Goal: Task Accomplishment & Management: Complete application form

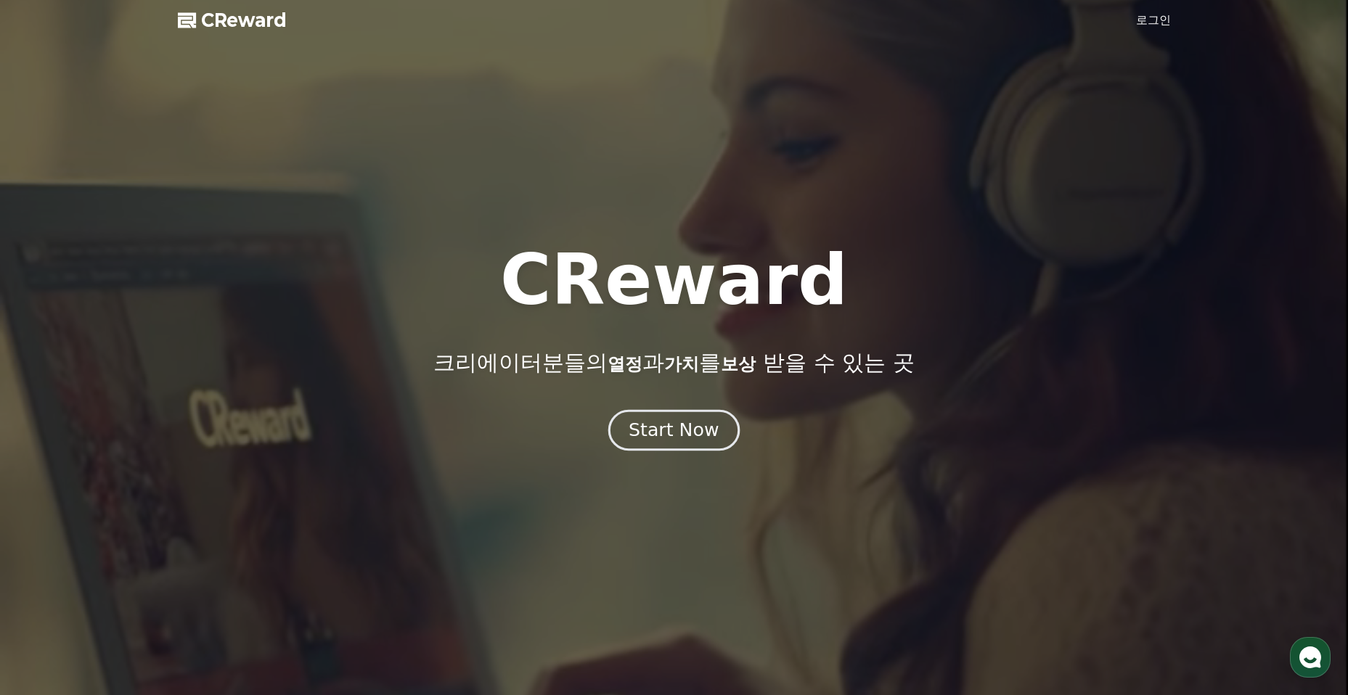
click at [646, 425] on div "Start Now" at bounding box center [674, 430] width 90 height 25
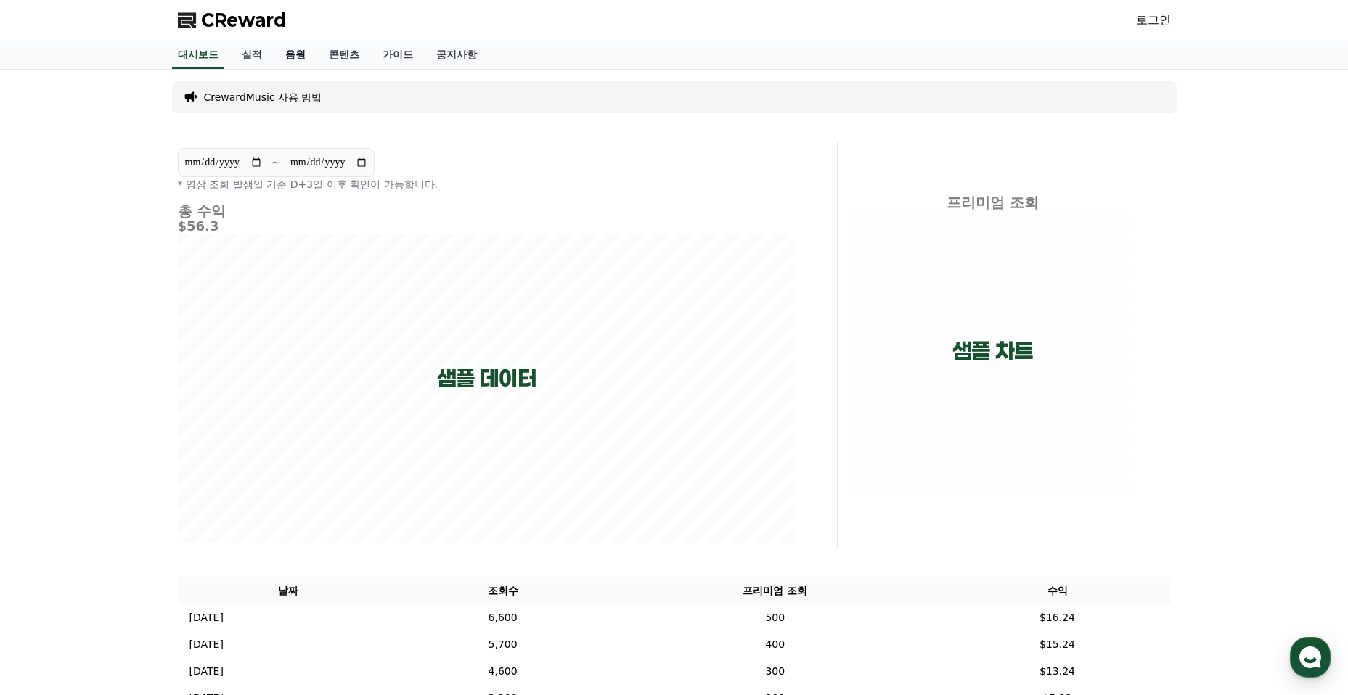
click at [288, 57] on link "음원" at bounding box center [296, 55] width 44 height 28
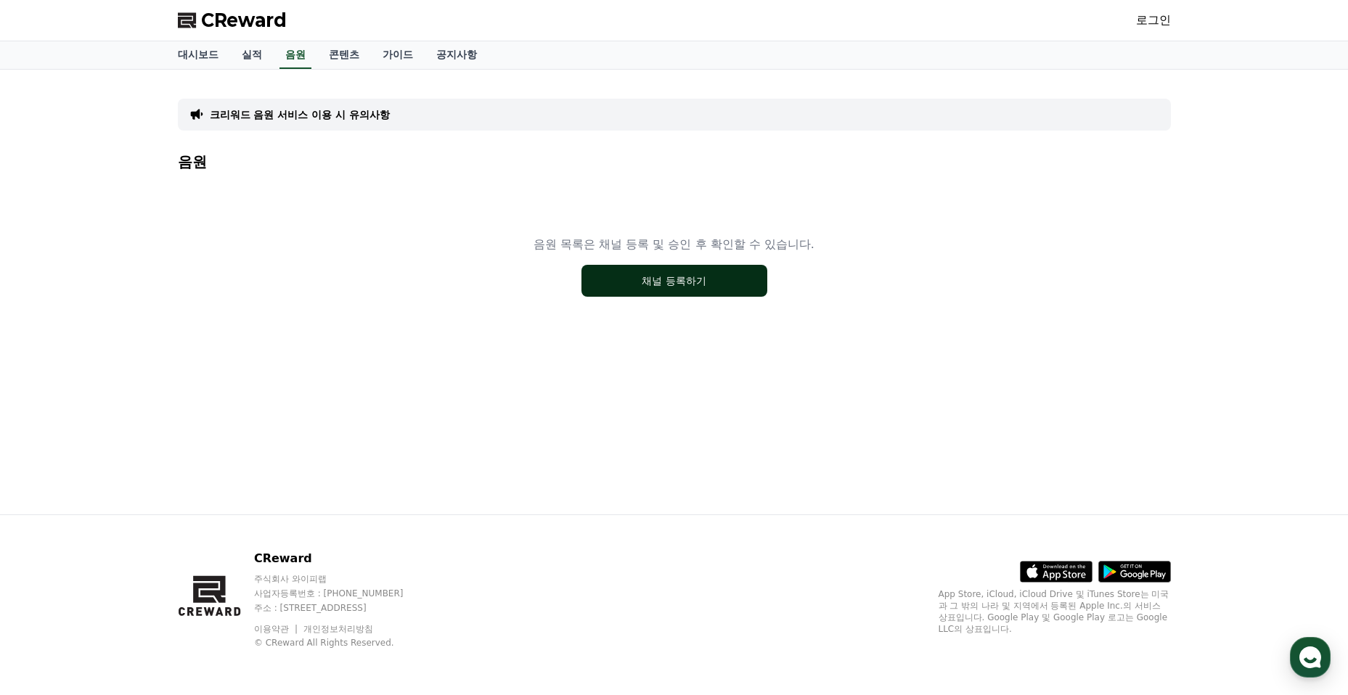
click at [714, 286] on button "채널 등록하기" at bounding box center [675, 281] width 186 height 32
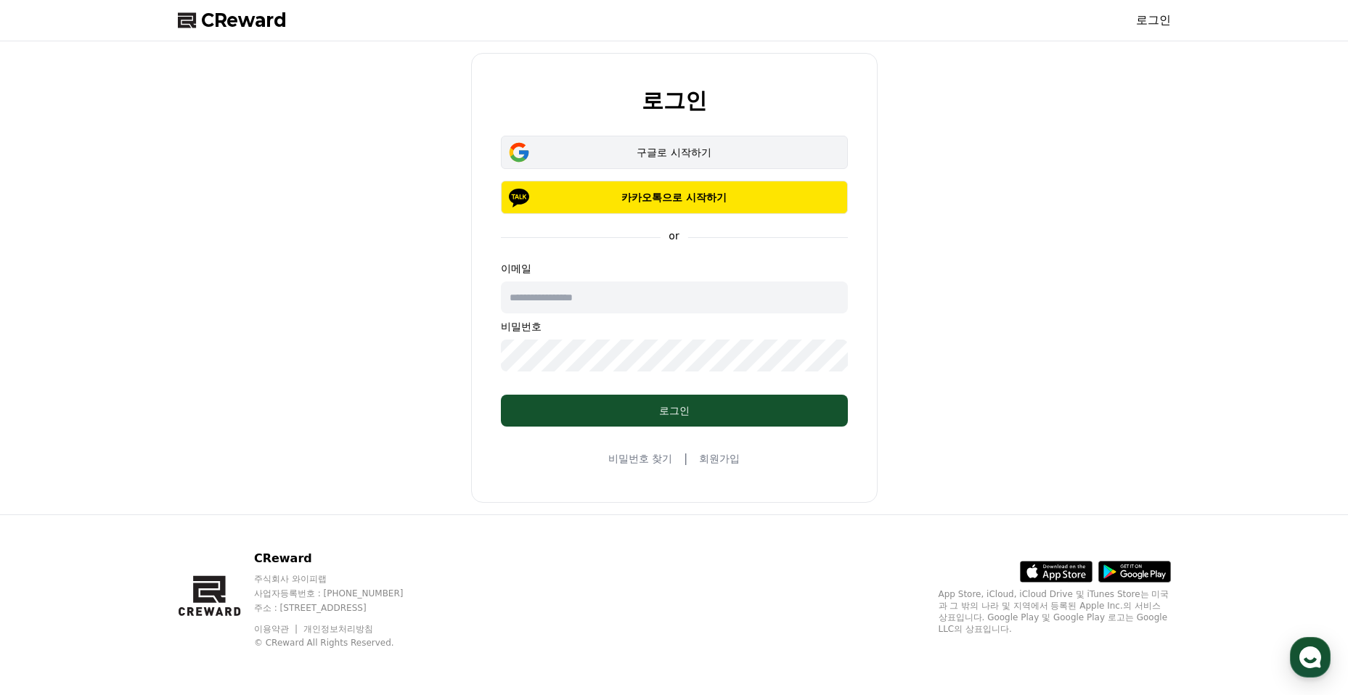
click at [712, 146] on div "구글로 시작하기" at bounding box center [674, 152] width 305 height 15
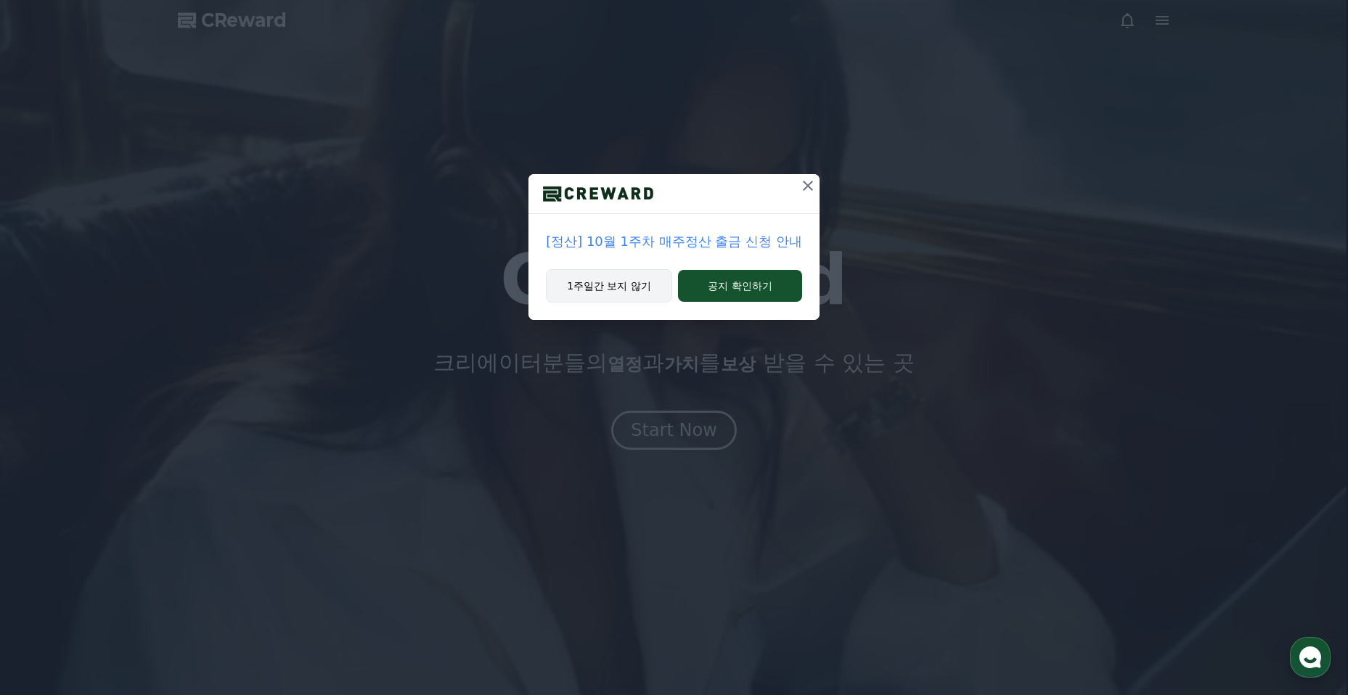
click at [642, 283] on button "1주일간 보지 않기" at bounding box center [609, 285] width 126 height 33
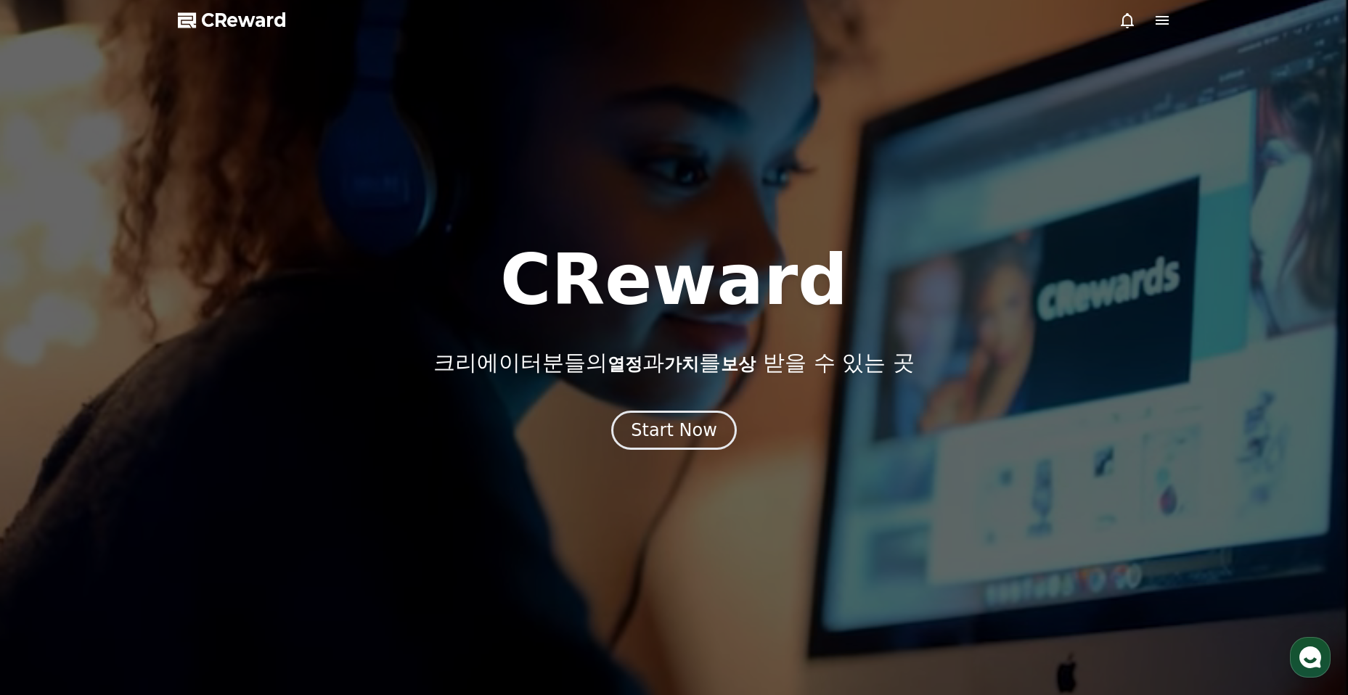
click at [1008, 248] on div "CReward 크리에이터분들의 열정 과 가치 를 보상 받을 수 있는 곳" at bounding box center [674, 310] width 1348 height 131
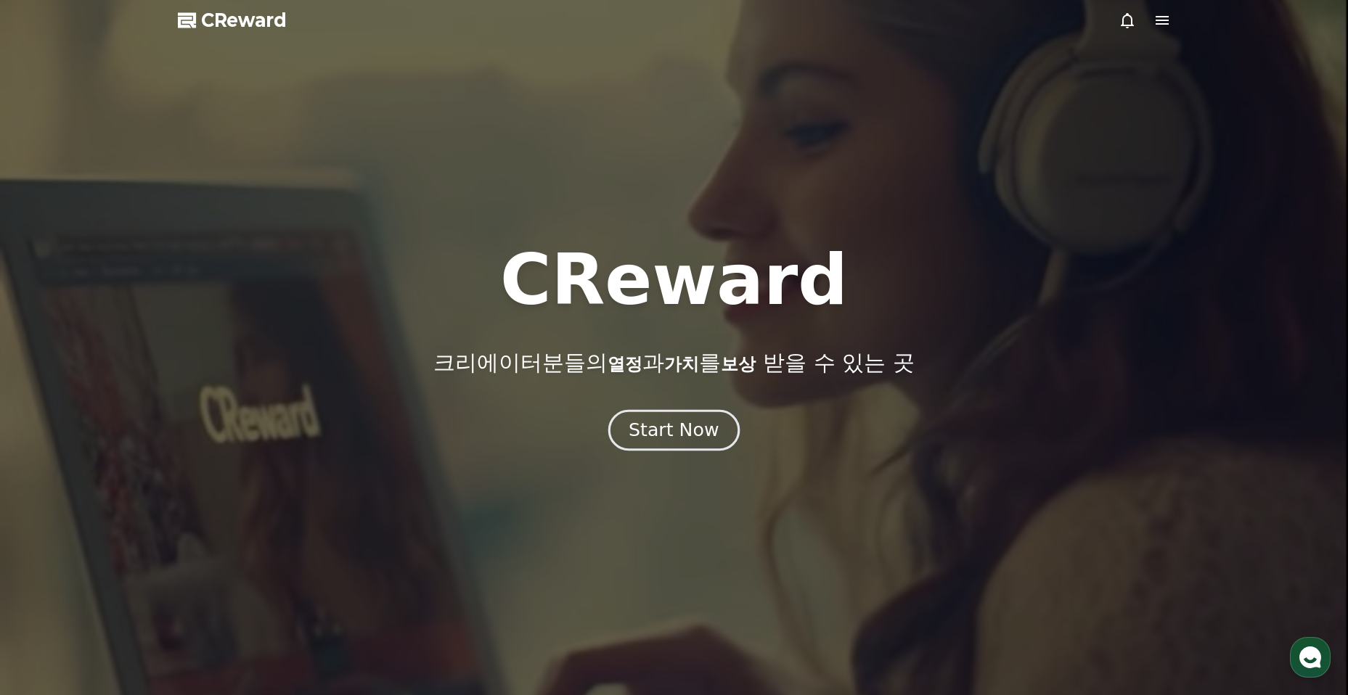
click at [682, 437] on div "Start Now" at bounding box center [674, 430] width 90 height 25
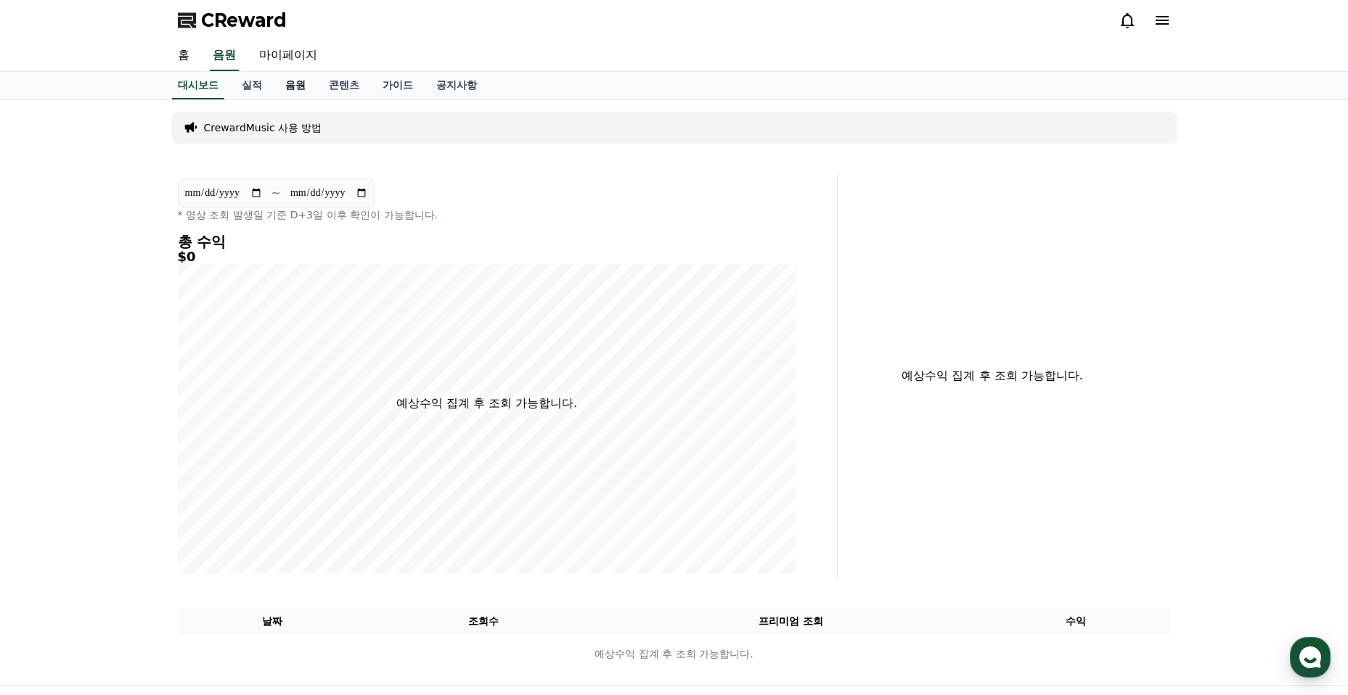
click at [287, 94] on link "음원" at bounding box center [296, 86] width 44 height 28
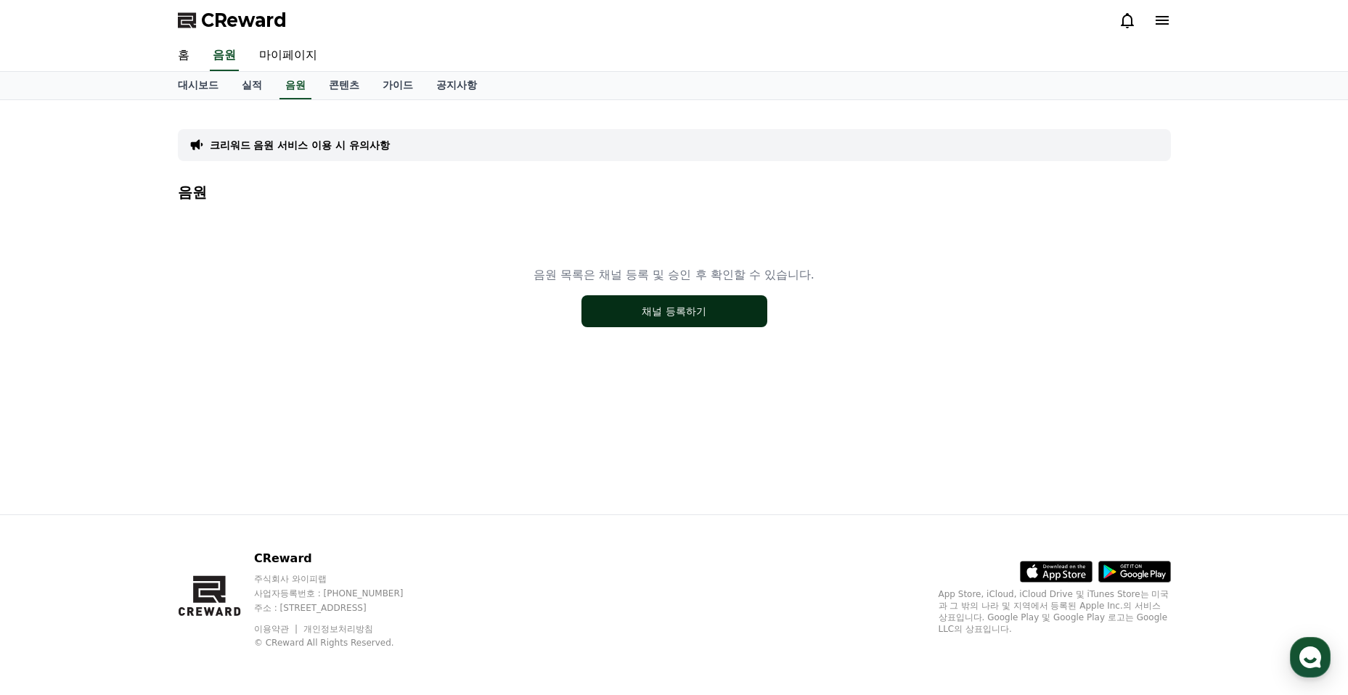
click at [720, 307] on button "채널 등록하기" at bounding box center [675, 311] width 186 height 32
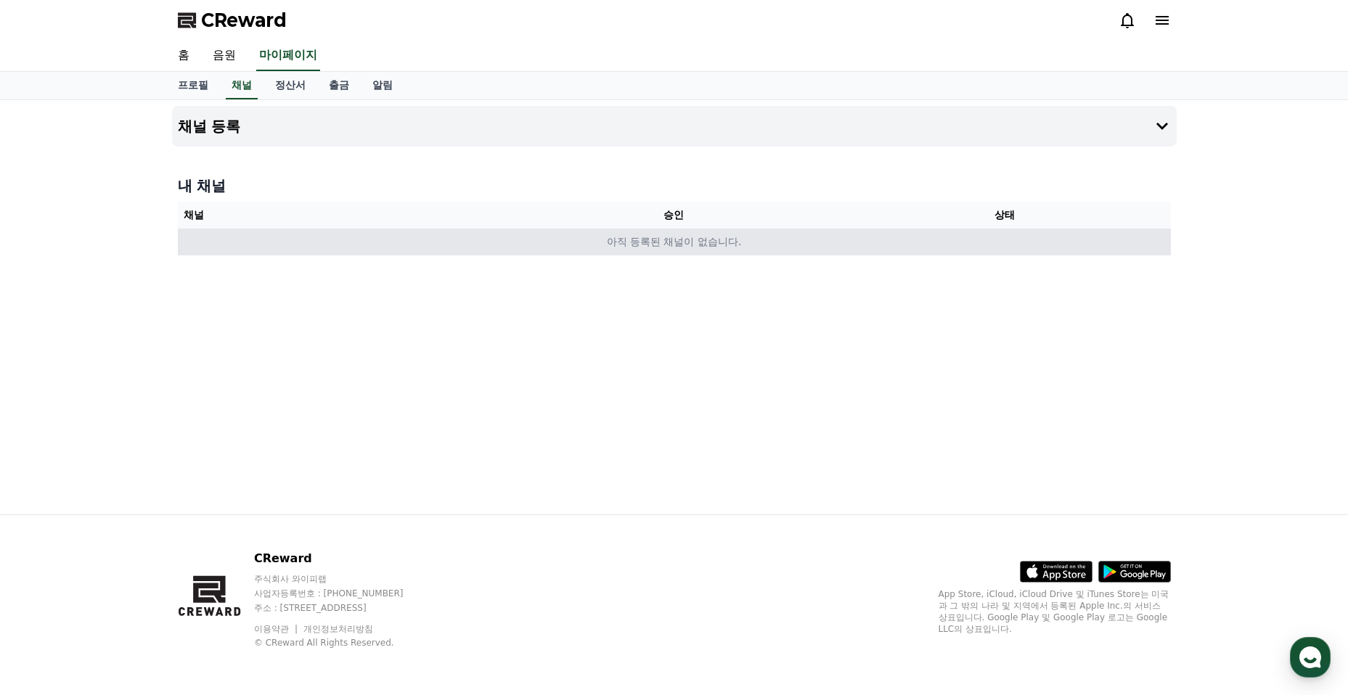
click at [668, 245] on td "아직 등록된 채널이 없습니다." at bounding box center [674, 242] width 993 height 27
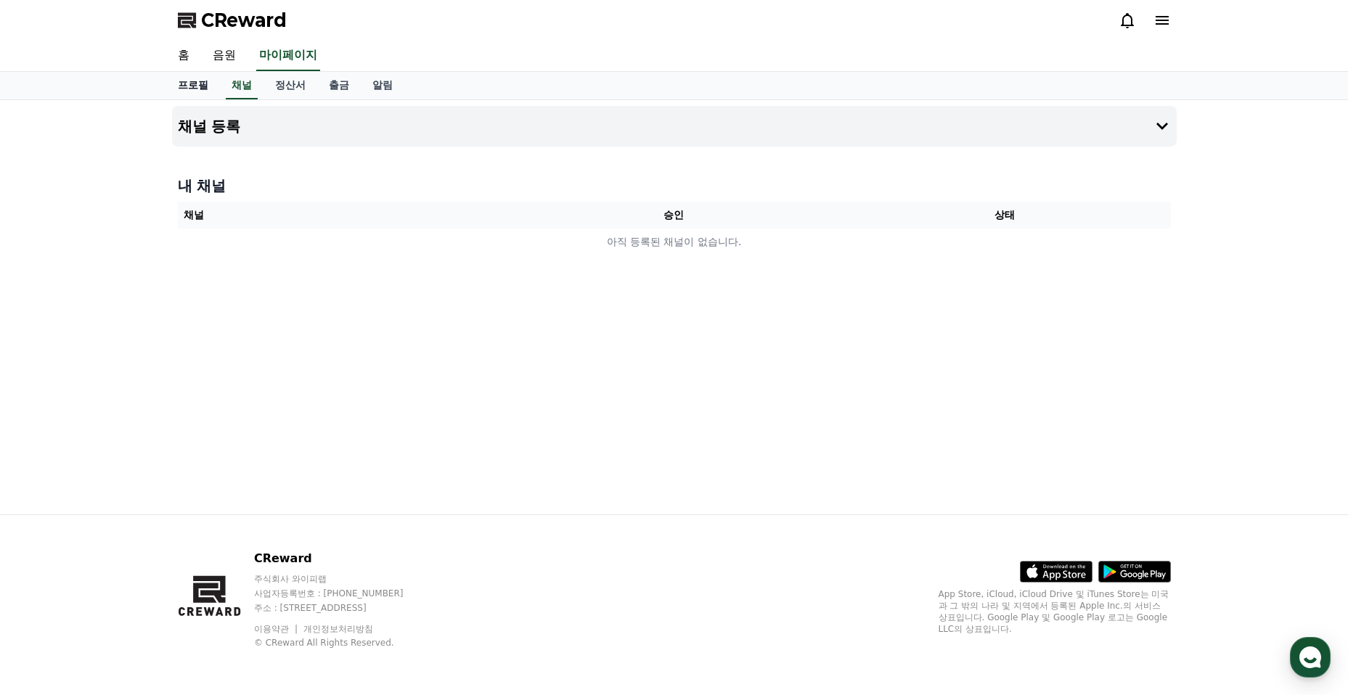
click at [208, 86] on link "프로필" at bounding box center [193, 86] width 54 height 28
select select "**********"
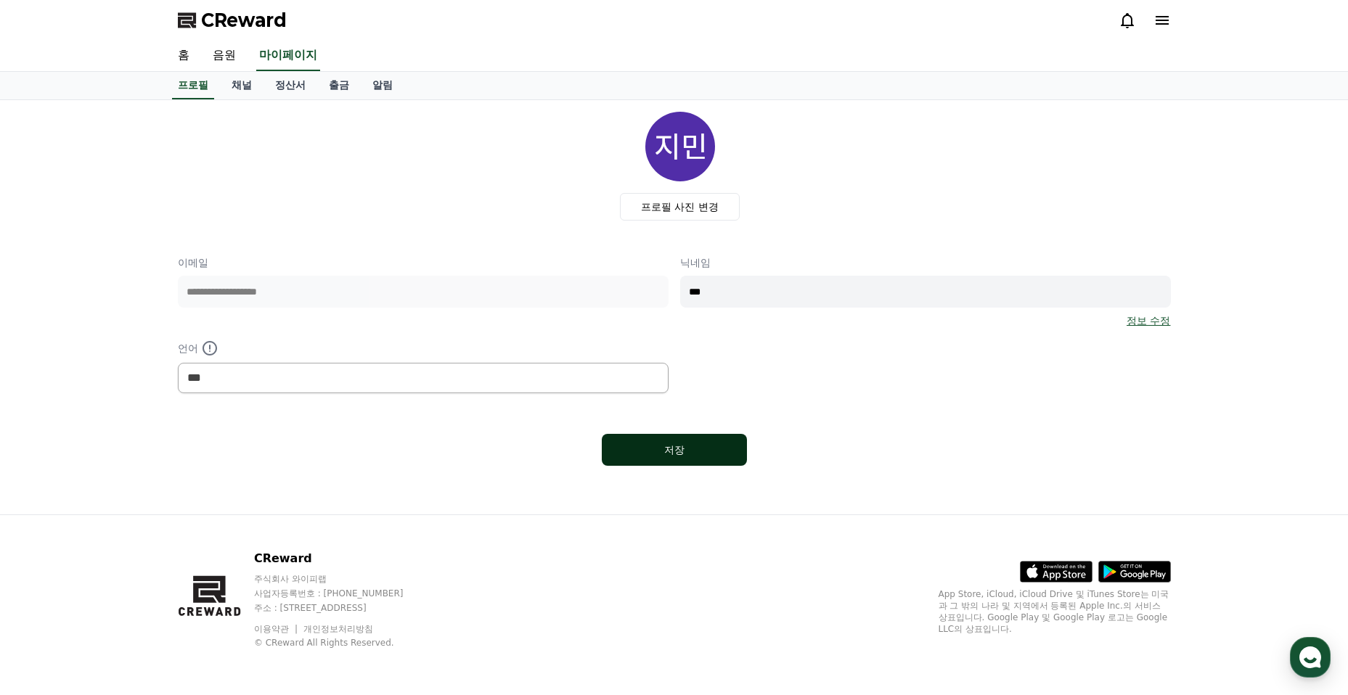
click at [695, 462] on button "저장" at bounding box center [674, 450] width 145 height 32
select select "**********"
click at [209, 20] on span "CReward" at bounding box center [244, 20] width 86 height 23
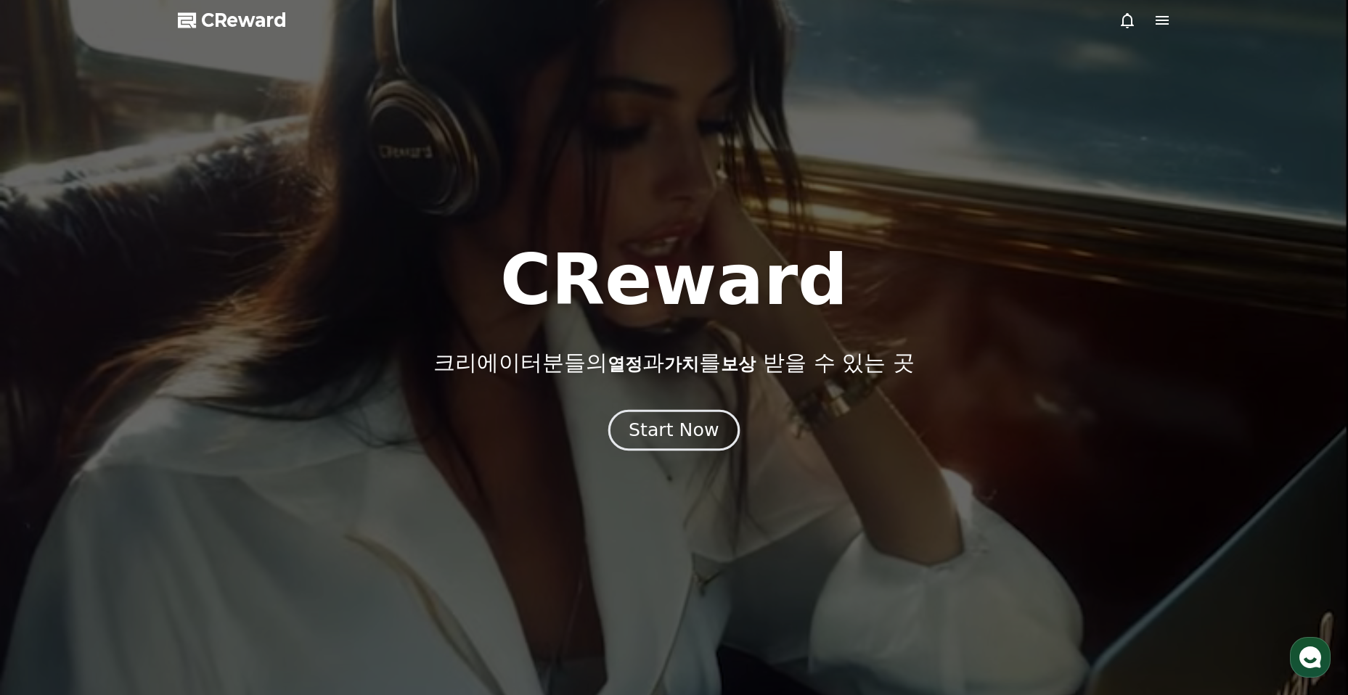
click at [665, 427] on div "Start Now" at bounding box center [674, 430] width 90 height 25
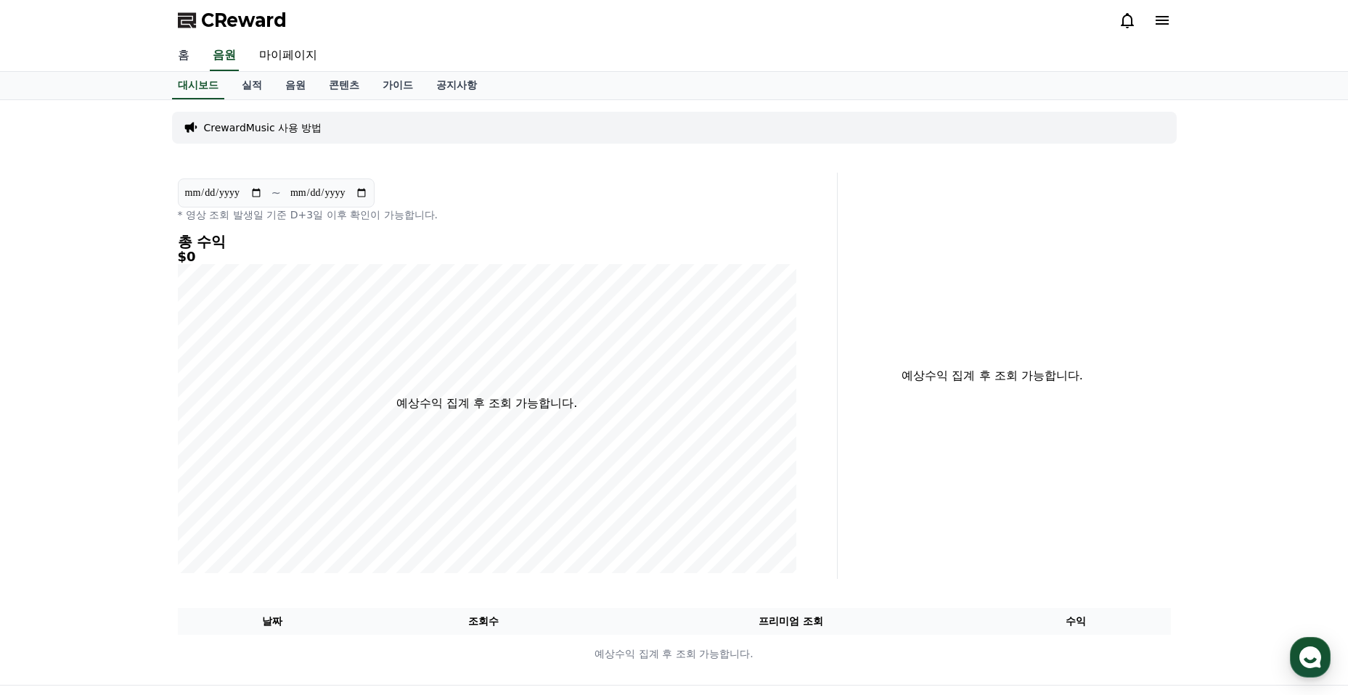
click at [178, 54] on link "홈" at bounding box center [183, 56] width 35 height 30
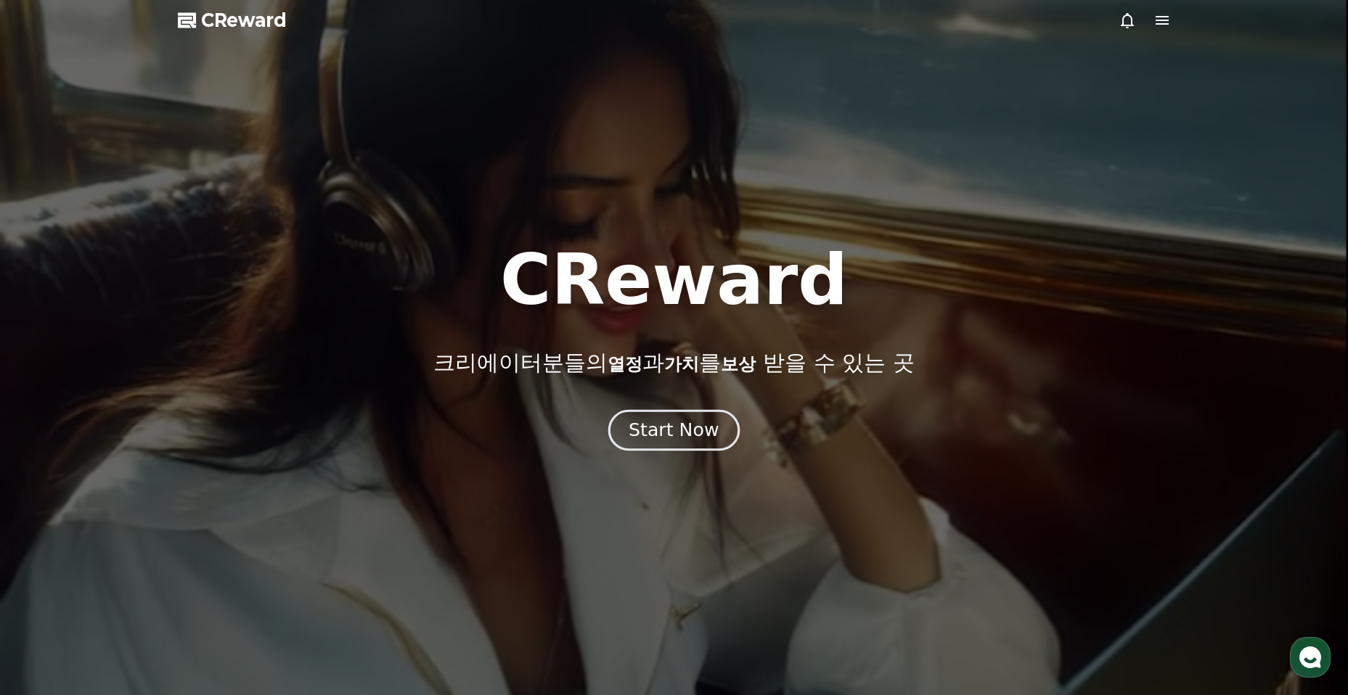
click at [656, 424] on div "Start Now" at bounding box center [674, 430] width 90 height 25
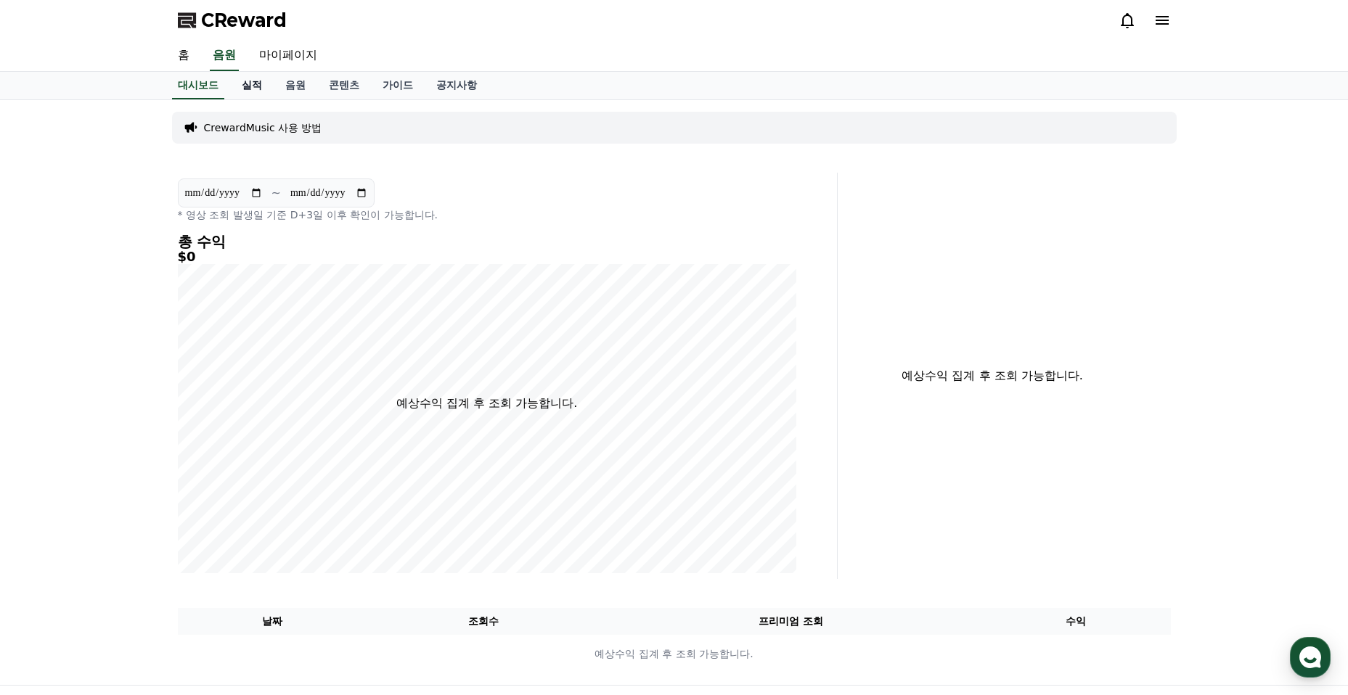
click at [255, 89] on link "실적" at bounding box center [252, 86] width 44 height 28
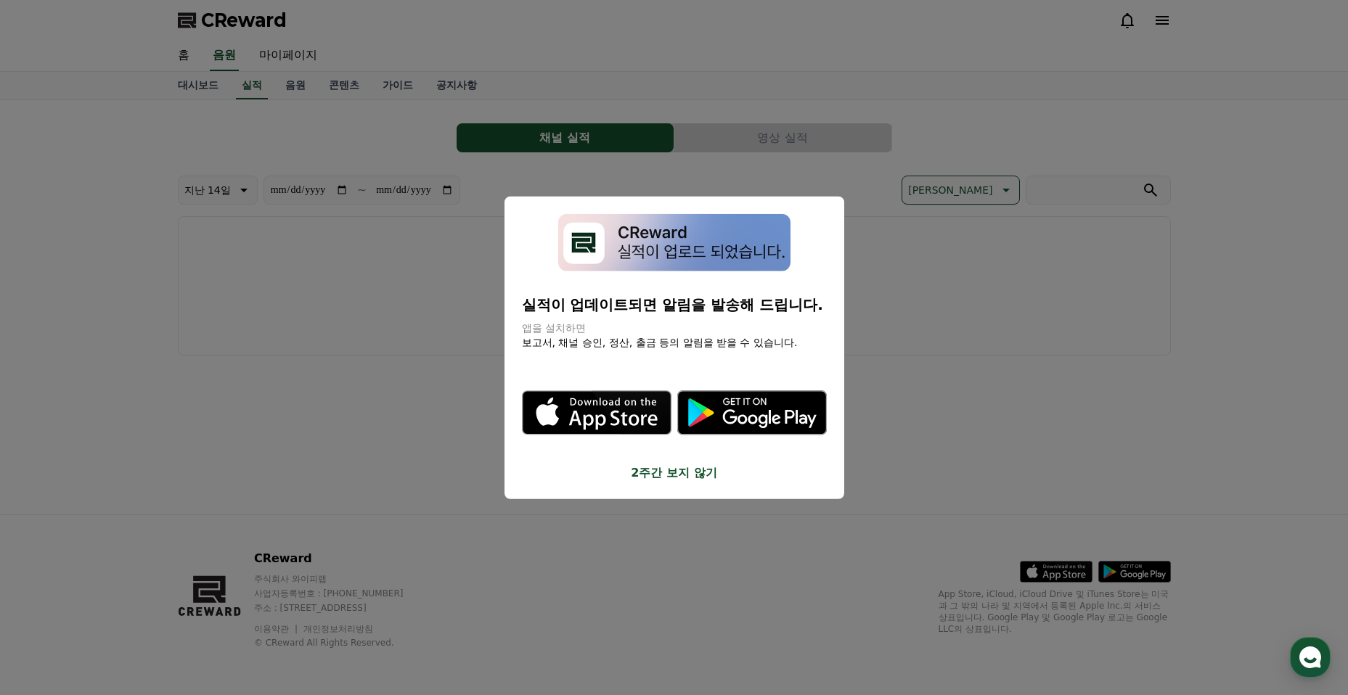
click at [650, 475] on button "2주간 보지 않기" at bounding box center [674, 472] width 305 height 17
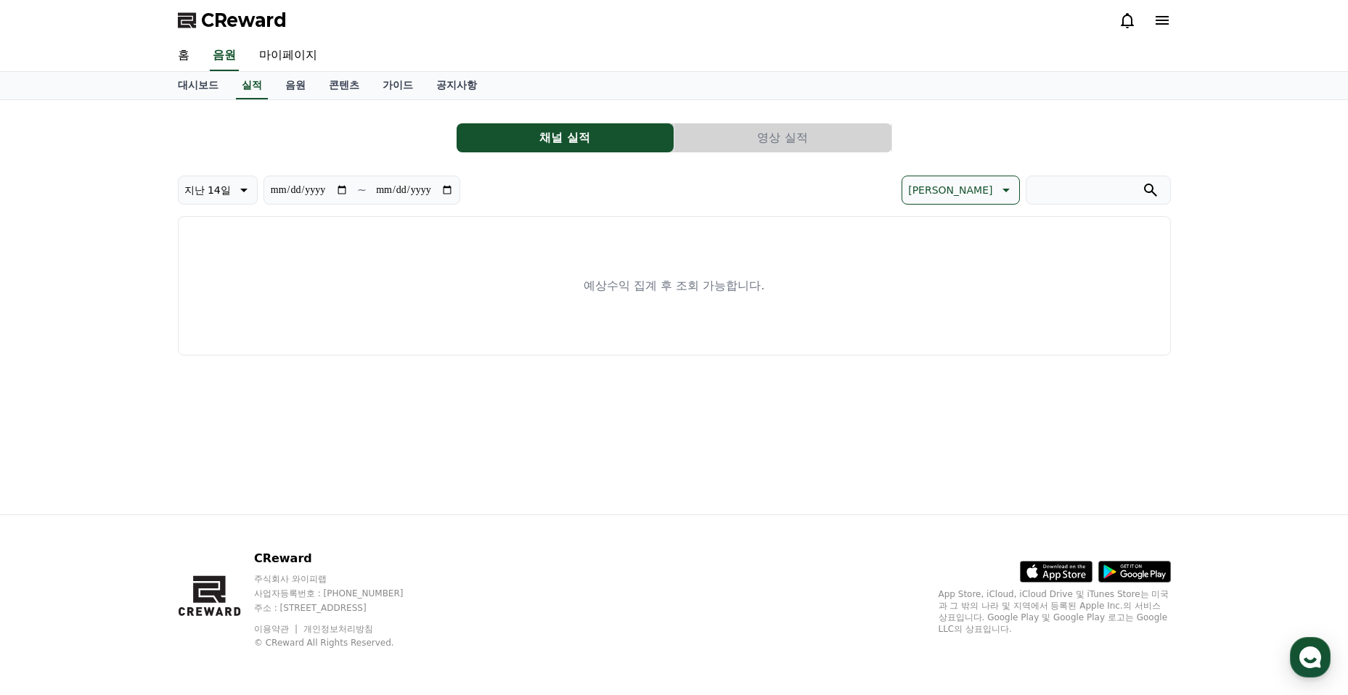
click at [799, 124] on button "영상 실적" at bounding box center [782, 137] width 217 height 29
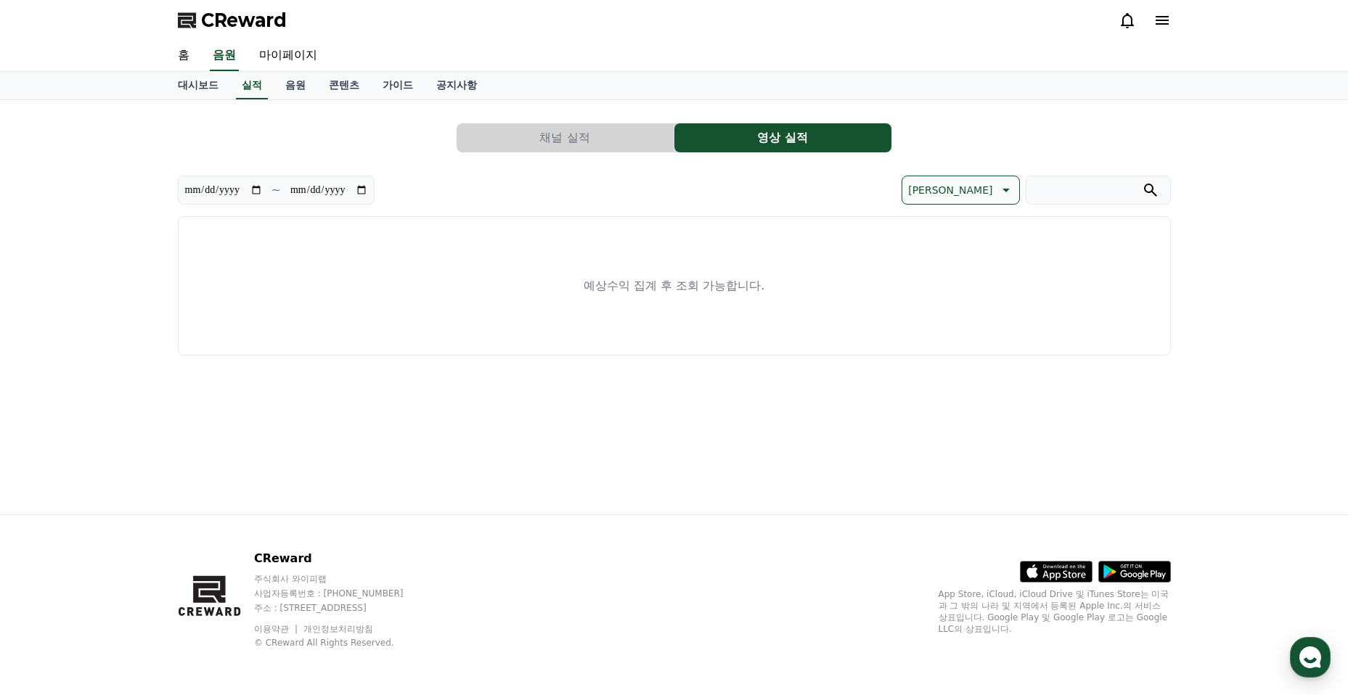
click at [590, 125] on button "채널 실적" at bounding box center [565, 137] width 217 height 29
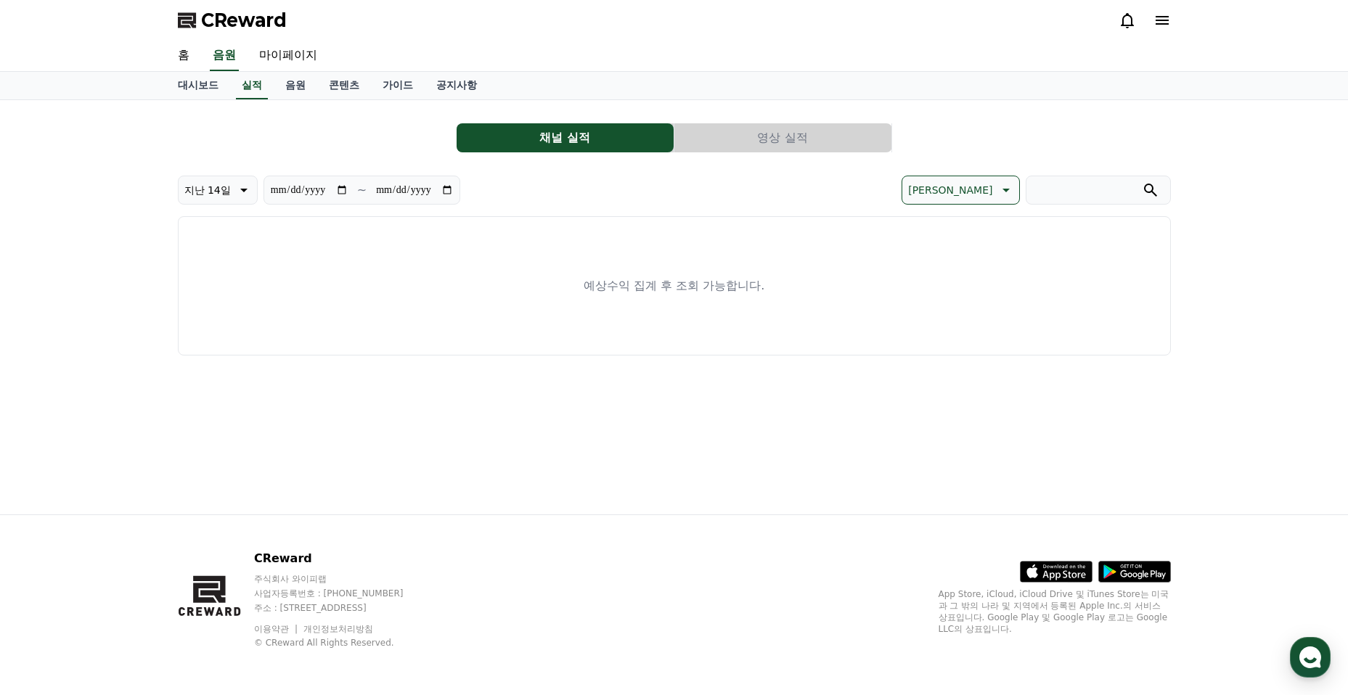
click at [1158, 20] on icon at bounding box center [1162, 20] width 13 height 9
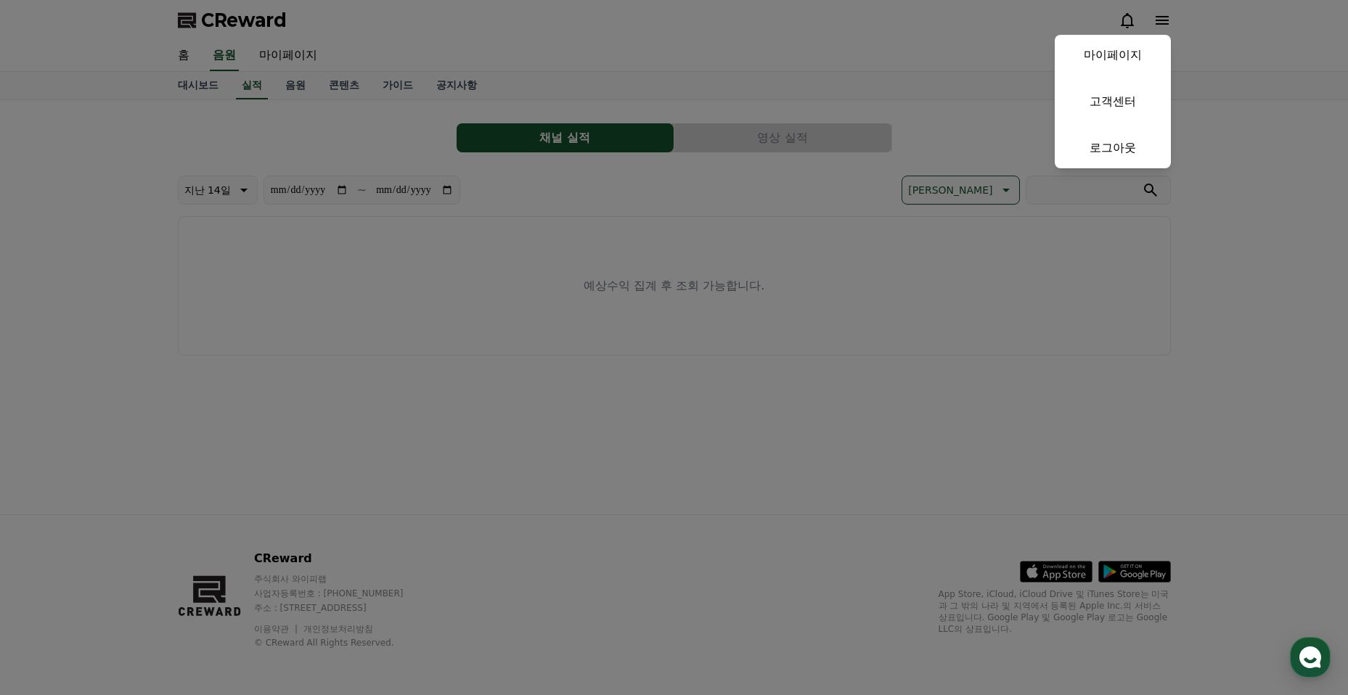
click at [1165, 22] on button "close" at bounding box center [674, 347] width 1348 height 695
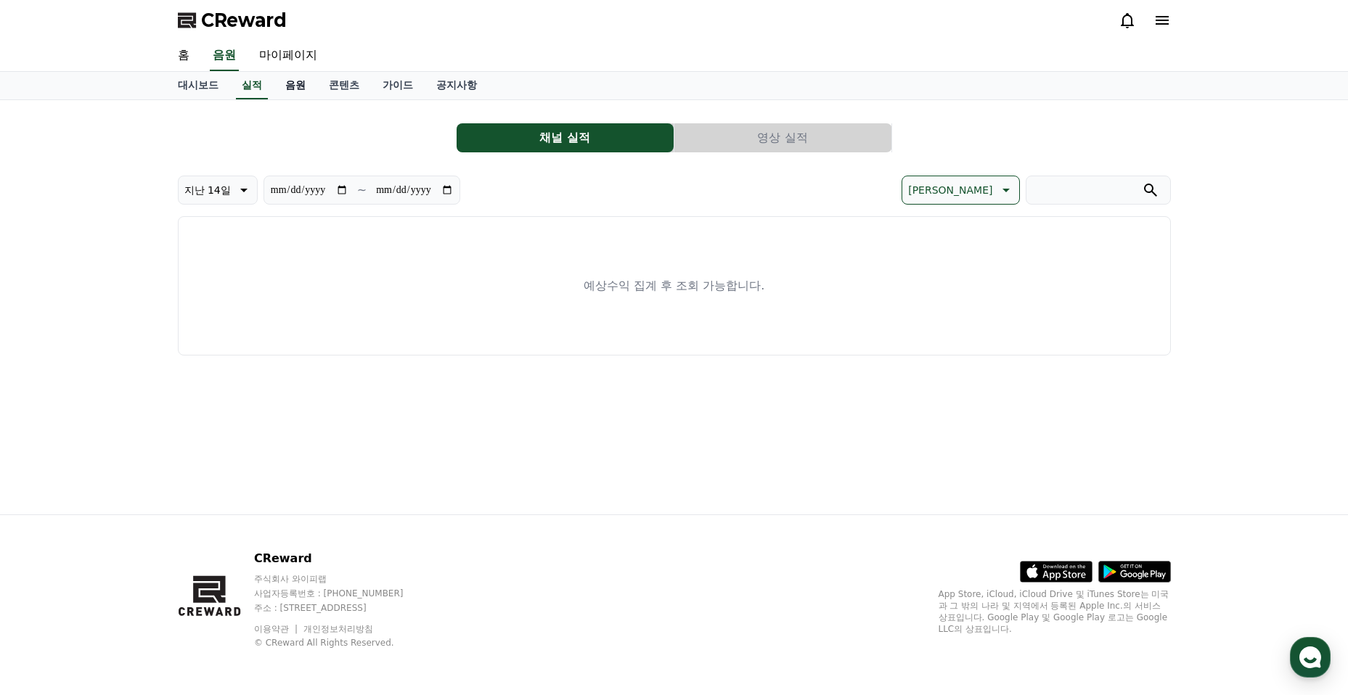
click at [293, 85] on link "음원" at bounding box center [296, 86] width 44 height 28
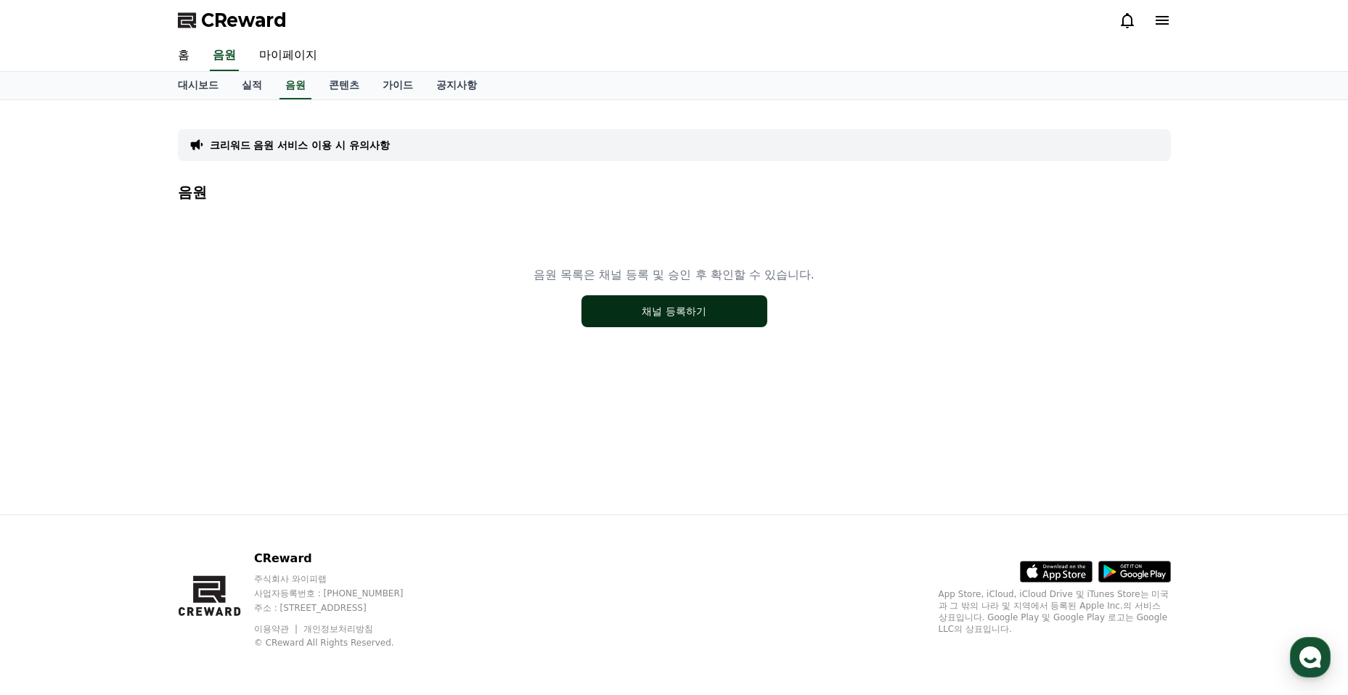
click at [628, 319] on button "채널 등록하기" at bounding box center [675, 311] width 186 height 32
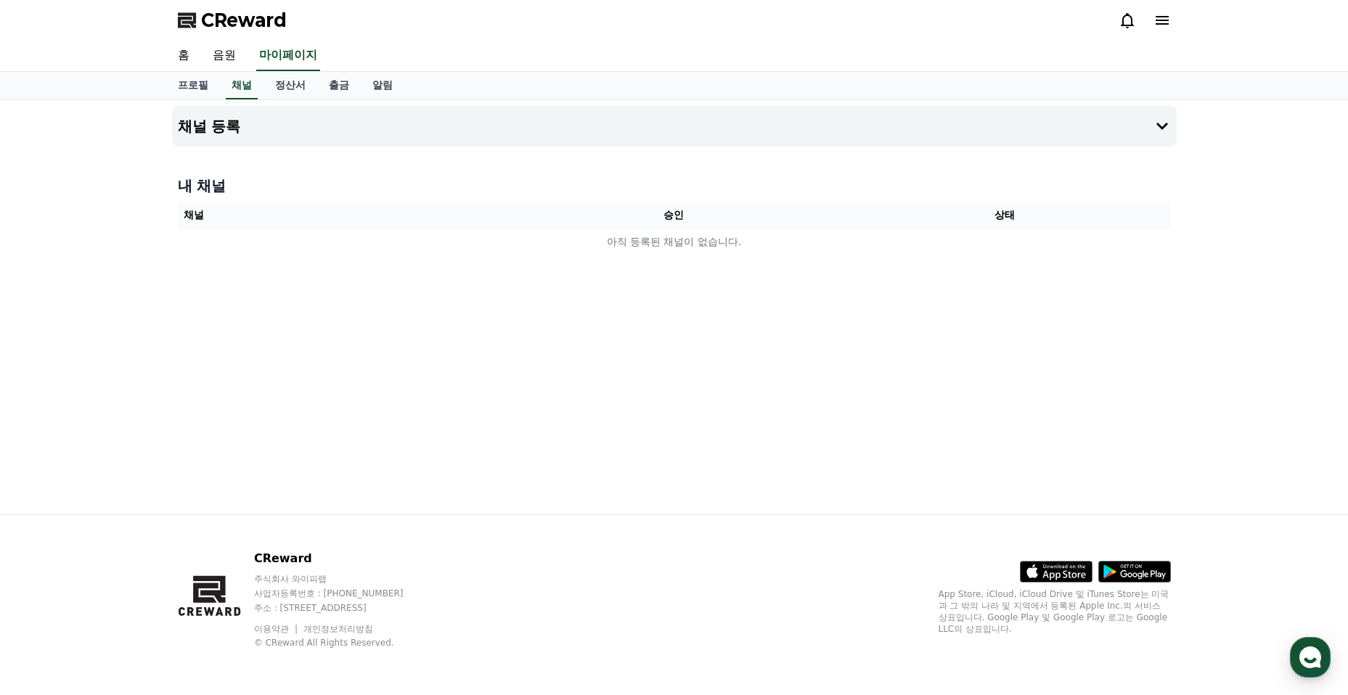
click at [485, 258] on div "내 채널 채널 승인 상태 아직 등록된 채널이 없습니다." at bounding box center [674, 215] width 1005 height 91
drag, startPoint x: 485, startPoint y: 258, endPoint x: 646, endPoint y: 277, distance: 162.3
click at [646, 277] on div "채널 등록 내 채널 채널 승인 상태 아직 등록된 채널이 없습니다." at bounding box center [674, 307] width 1016 height 415
click at [1150, 126] on button "채널 등록" at bounding box center [674, 126] width 1005 height 41
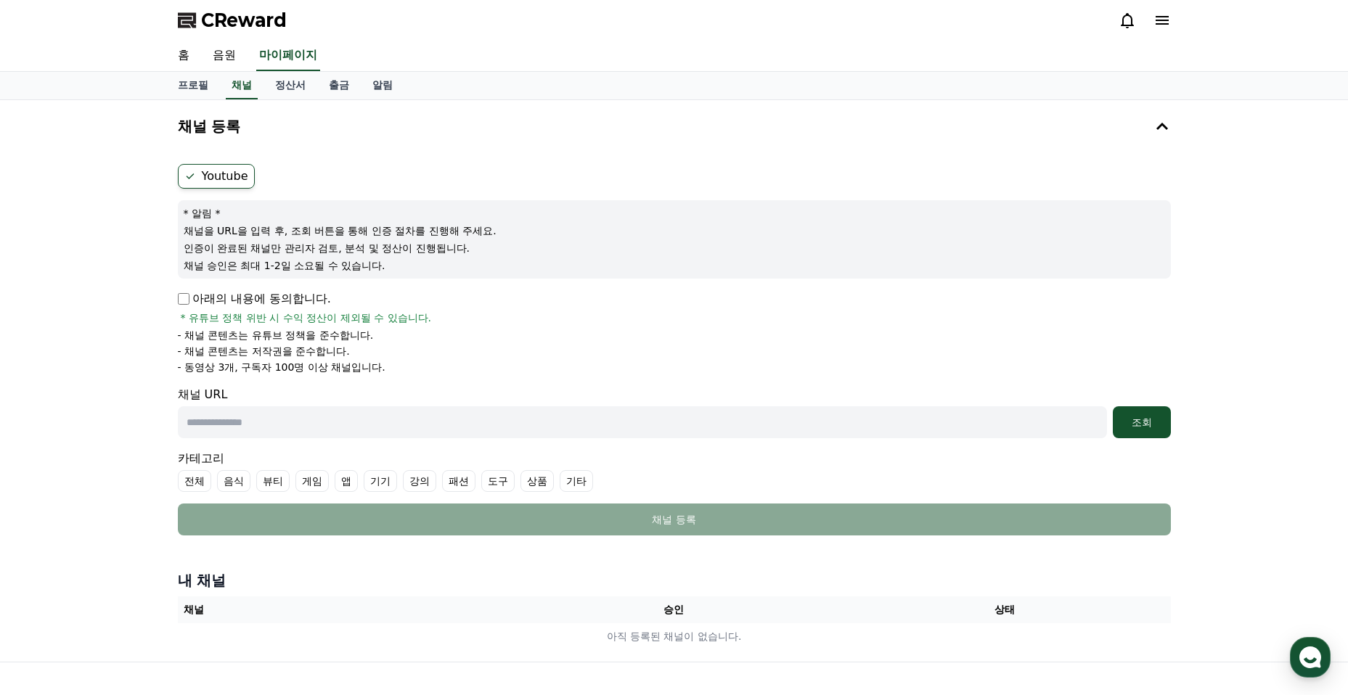
paste input "**********"
type input "**********"
click at [1127, 428] on div "조회" at bounding box center [1142, 422] width 46 height 15
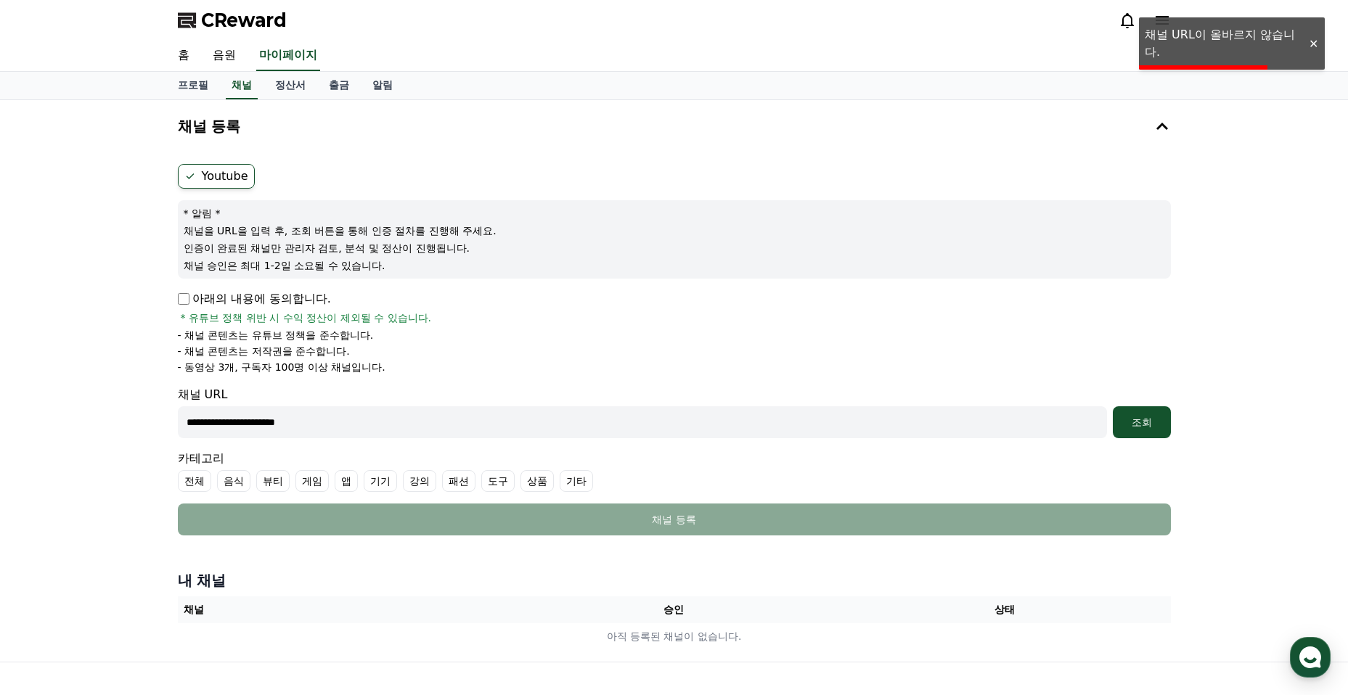
click at [1312, 46] on div at bounding box center [1313, 44] width 23 height 14
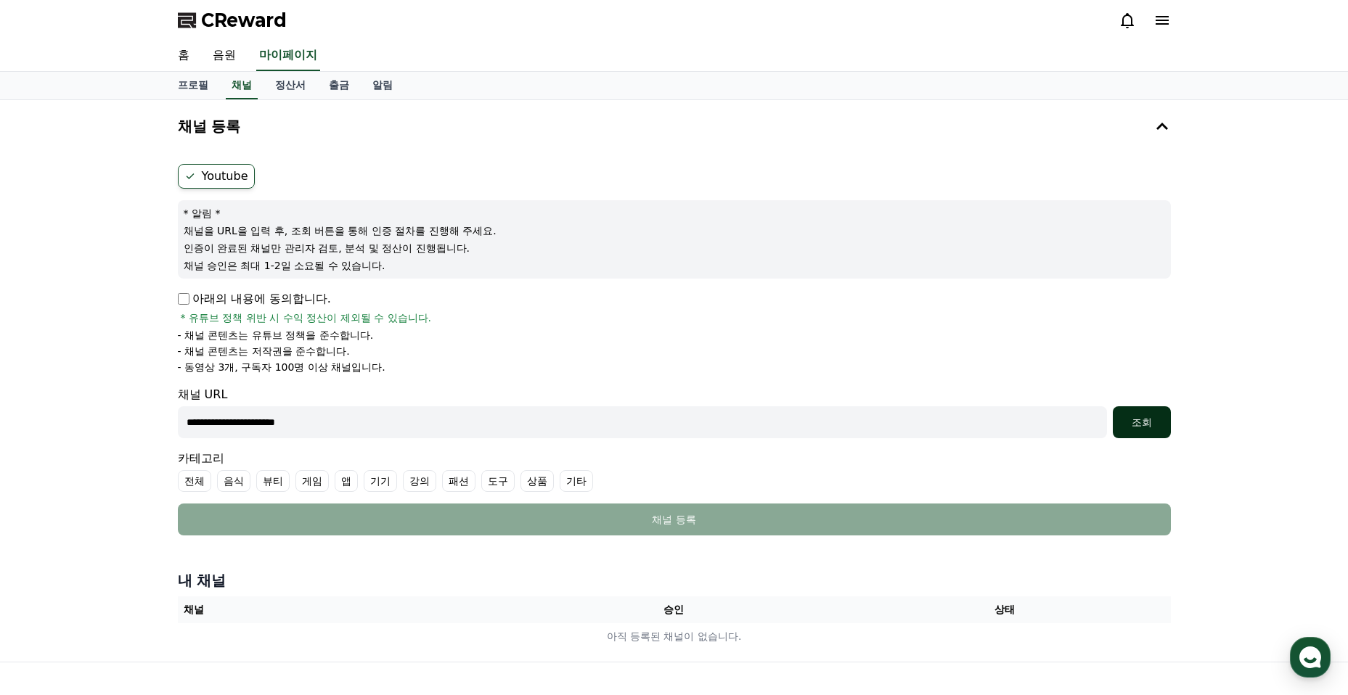
click at [1166, 422] on button "조회" at bounding box center [1142, 423] width 58 height 32
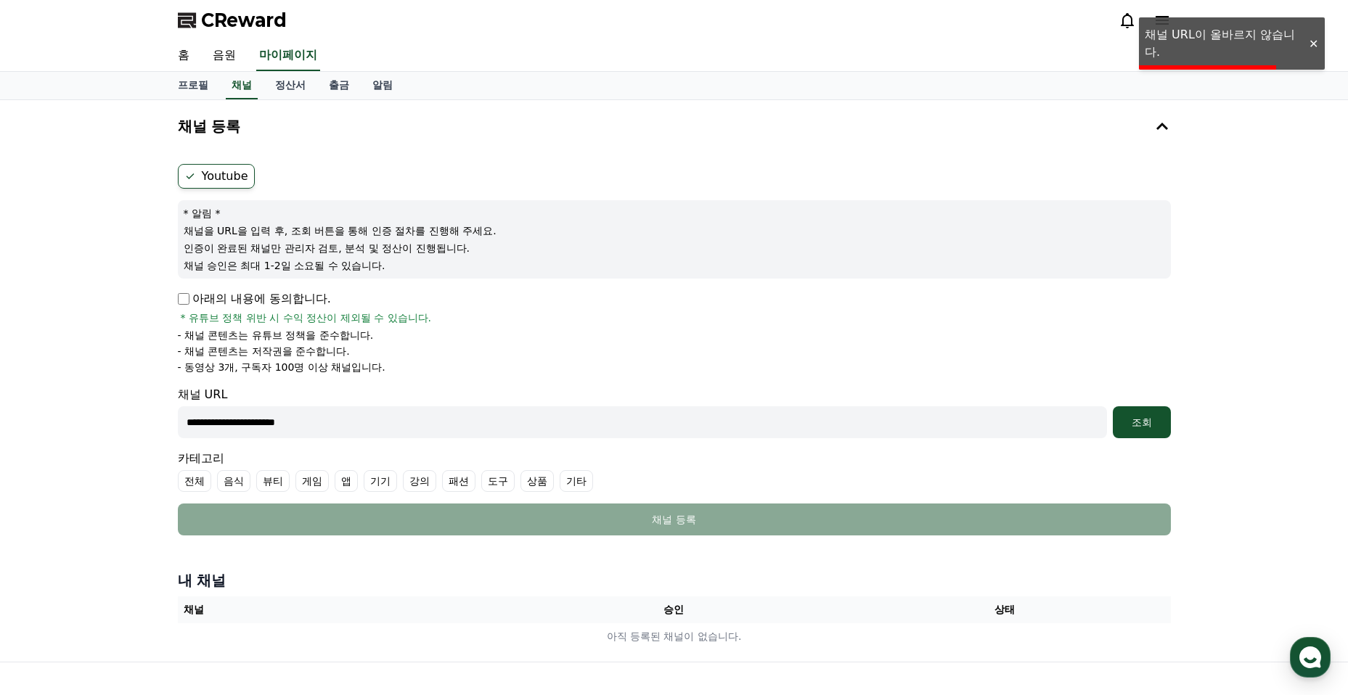
click at [1315, 44] on div at bounding box center [1313, 44] width 23 height 14
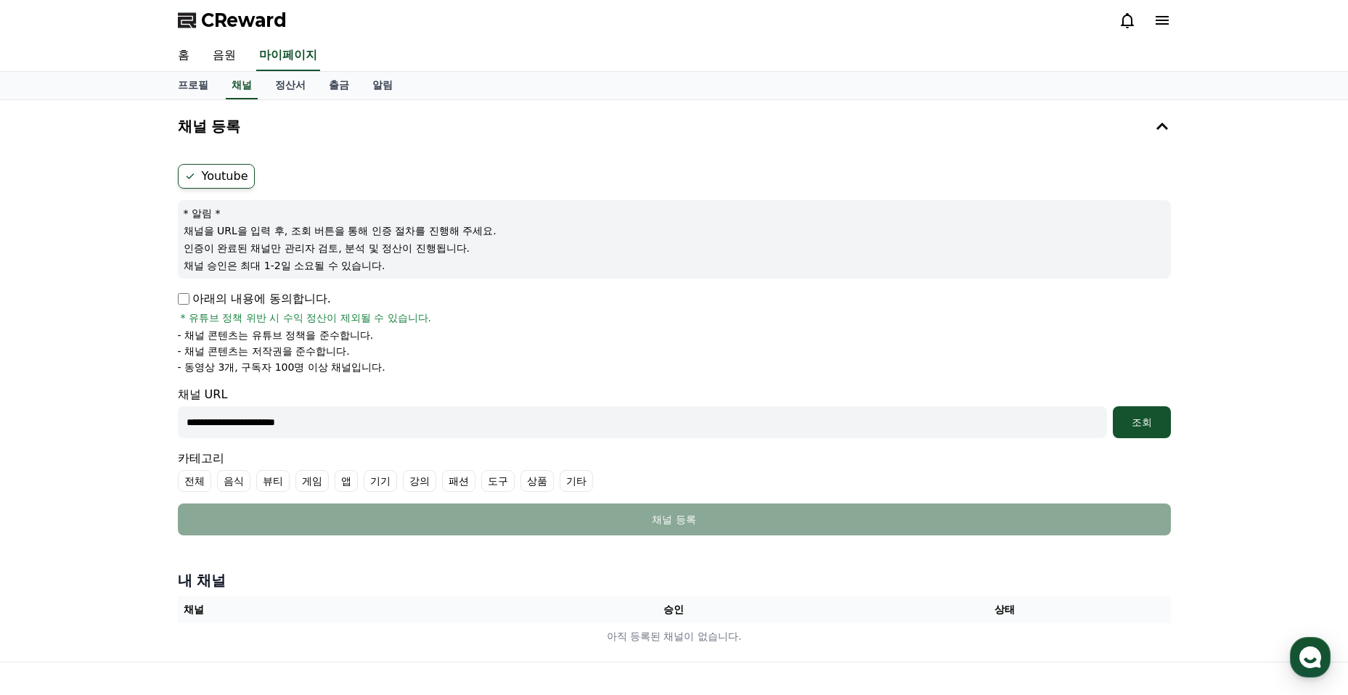
click at [385, 420] on input "**********" at bounding box center [642, 423] width 929 height 32
drag, startPoint x: 385, startPoint y: 420, endPoint x: 146, endPoint y: 446, distance: 241.0
click at [146, 446] on div "**********" at bounding box center [674, 381] width 1348 height 562
paste input "**********"
type input "**********"
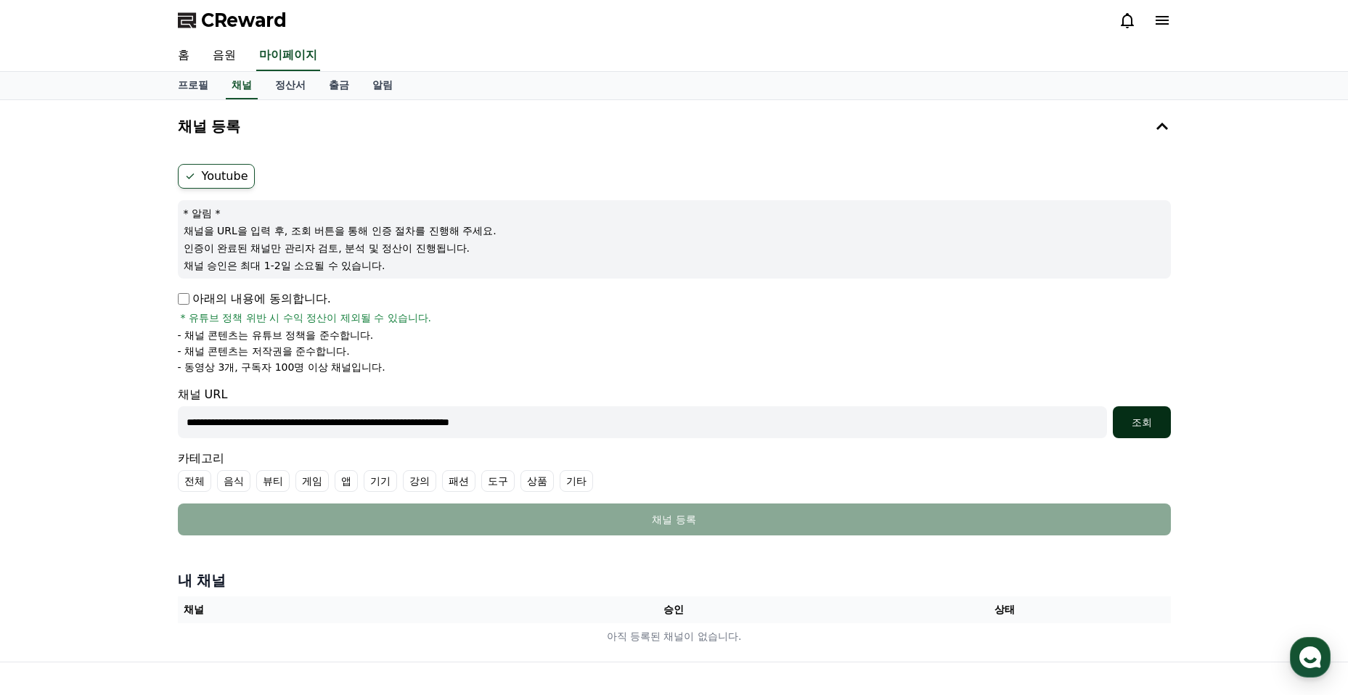
click at [1140, 425] on div "조회" at bounding box center [1142, 422] width 46 height 15
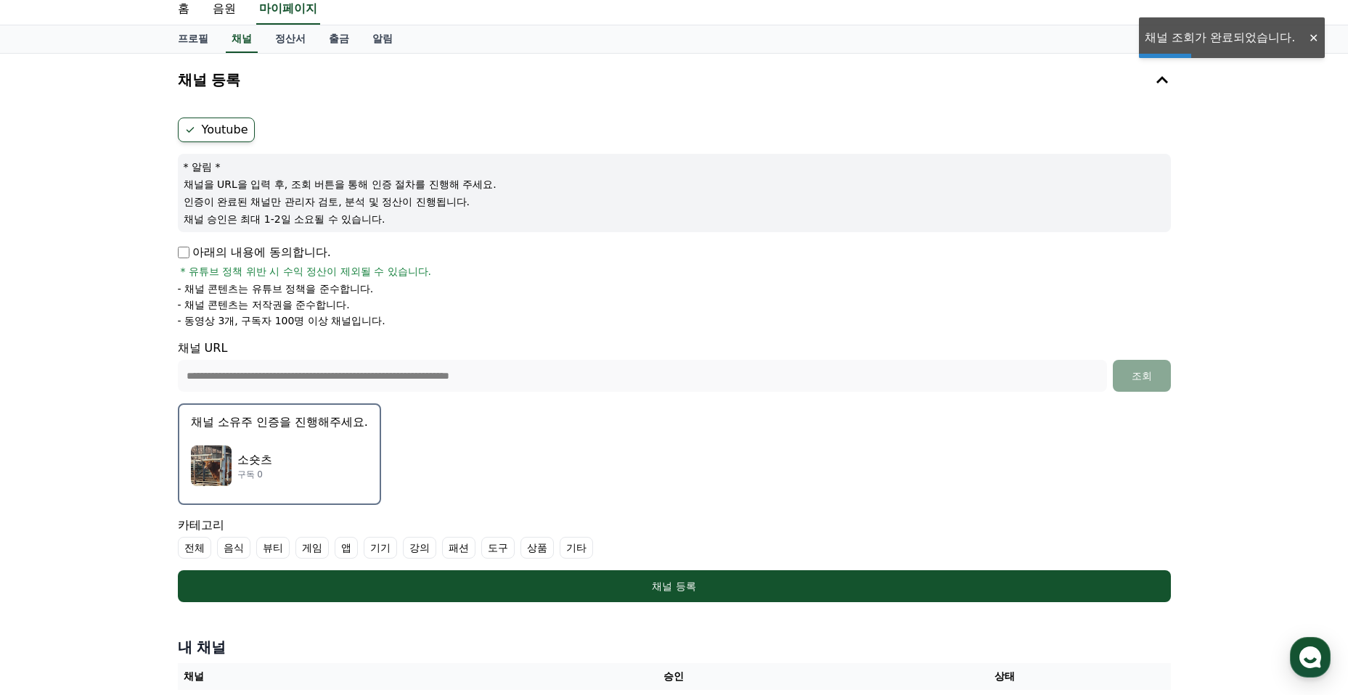
scroll to position [49, 0]
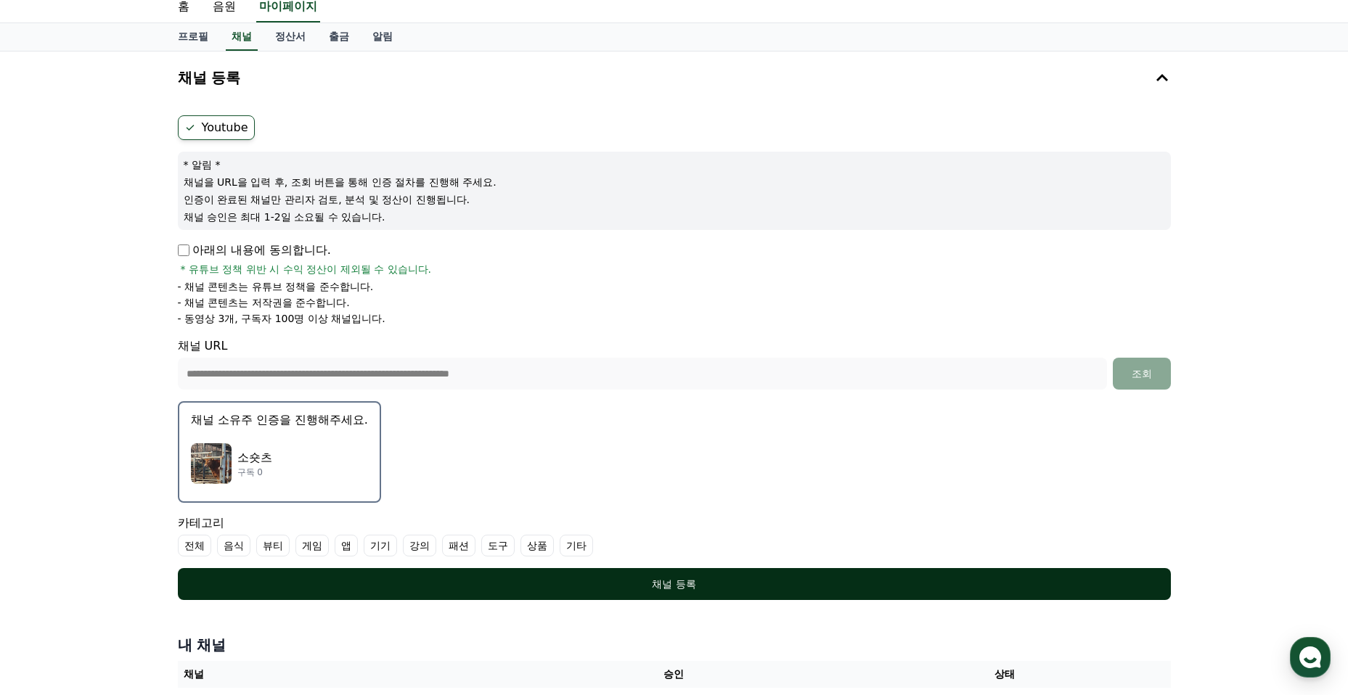
click at [695, 576] on button "채널 등록" at bounding box center [674, 584] width 993 height 32
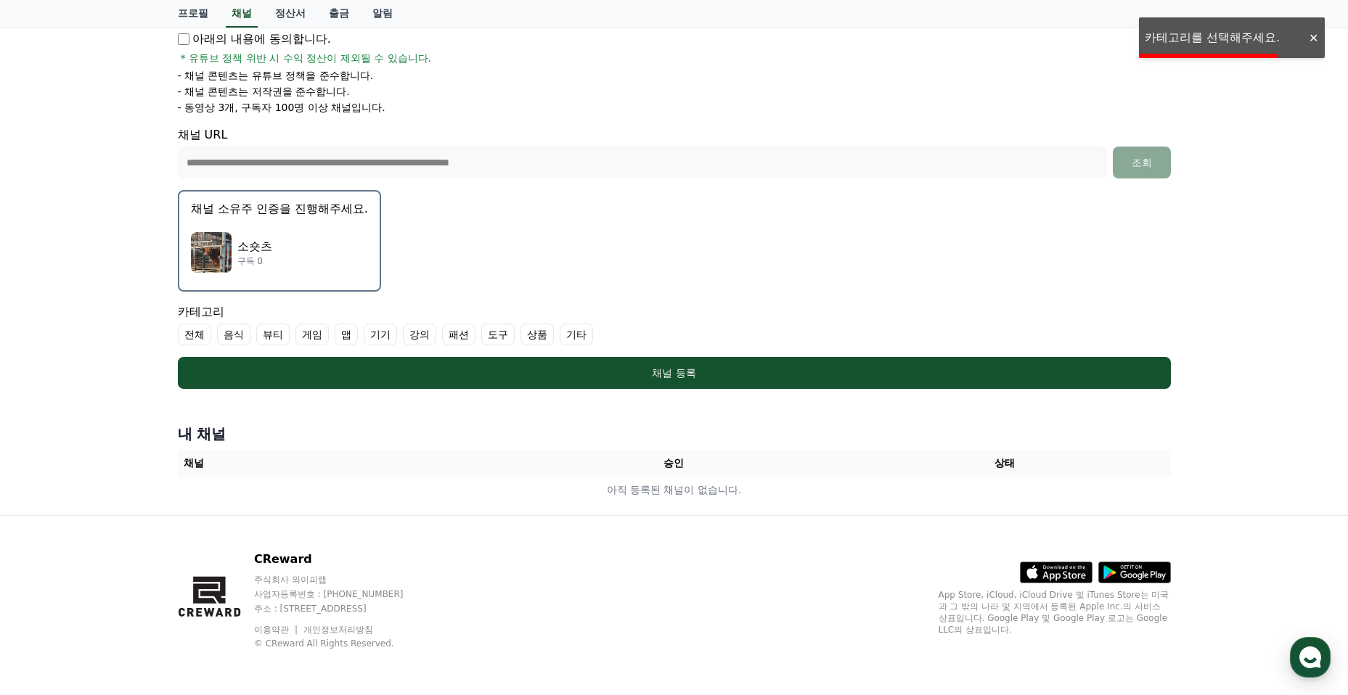
scroll to position [261, 0]
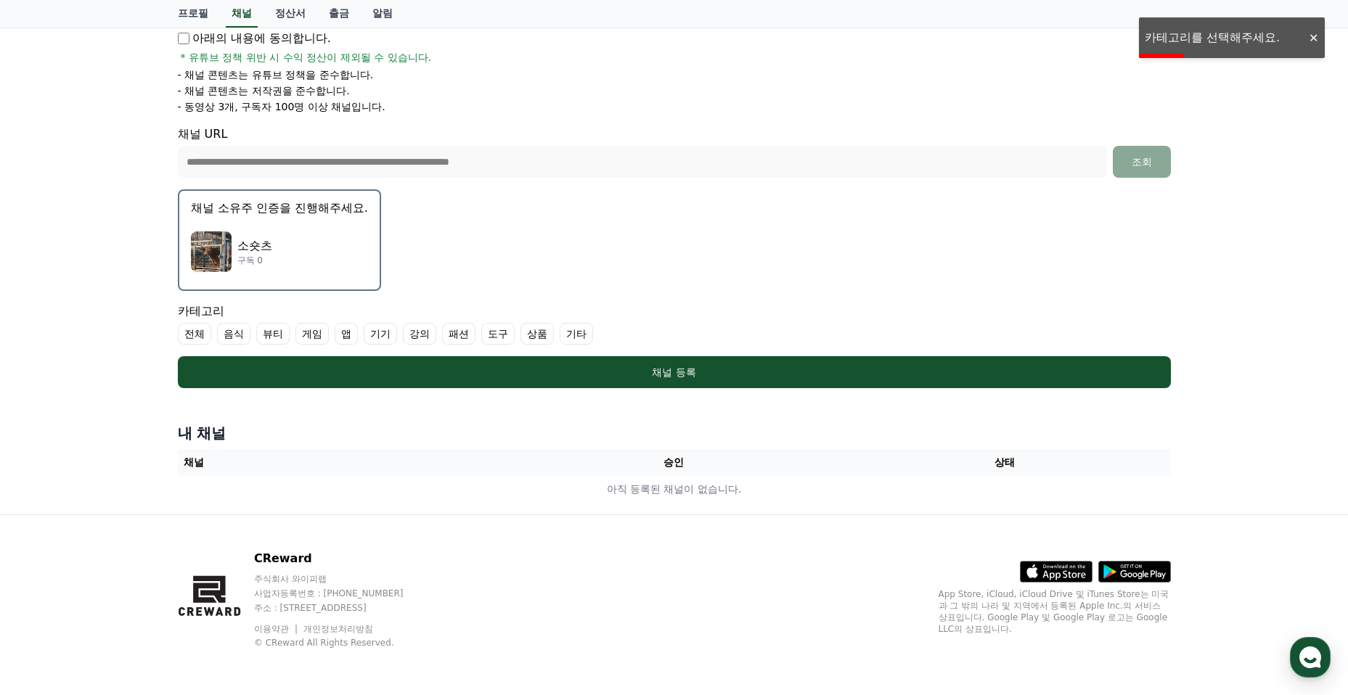
click at [195, 334] on label "전체" at bounding box center [194, 334] width 33 height 22
click at [197, 322] on div "카테고리 전체 음식 뷰티 게임 앱 기기 강의 패션 도구 상품 기타" at bounding box center [674, 324] width 993 height 42
click at [200, 323] on label "전체" at bounding box center [203, 334] width 51 height 22
click at [560, 334] on label "기타" at bounding box center [576, 334] width 33 height 22
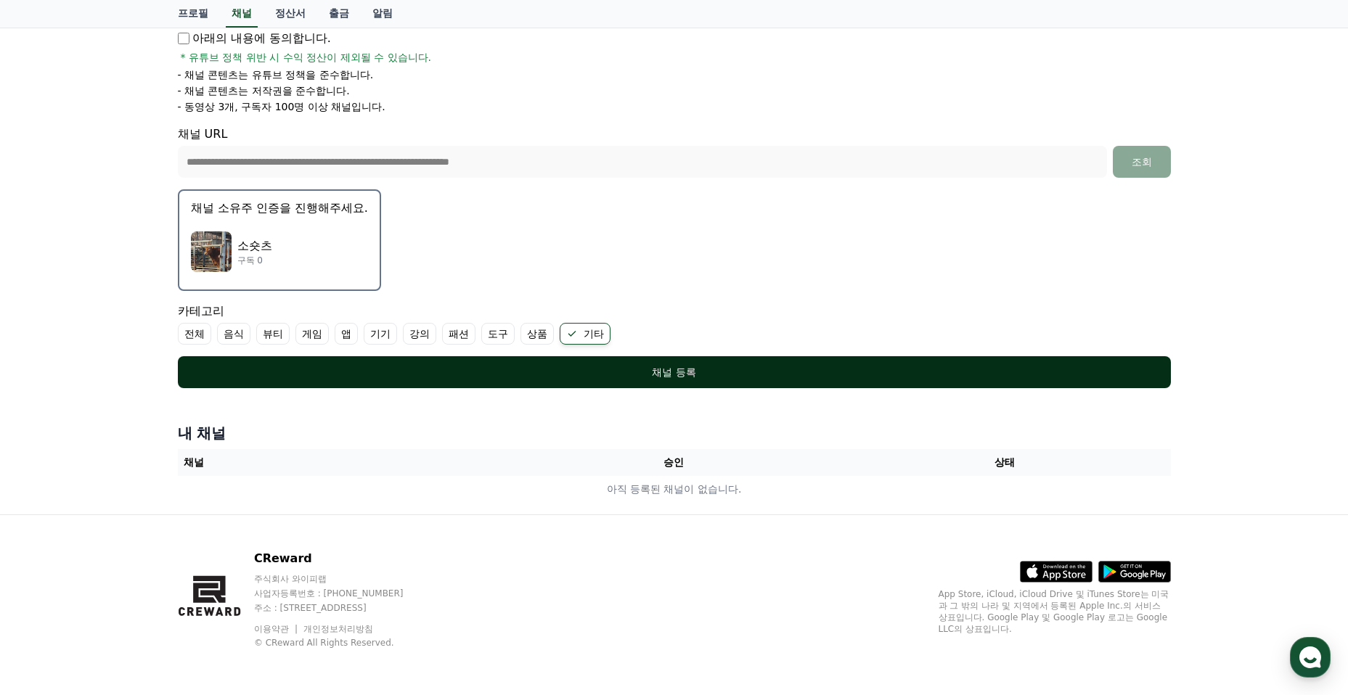
click at [313, 370] on div "채널 등록" at bounding box center [674, 372] width 935 height 15
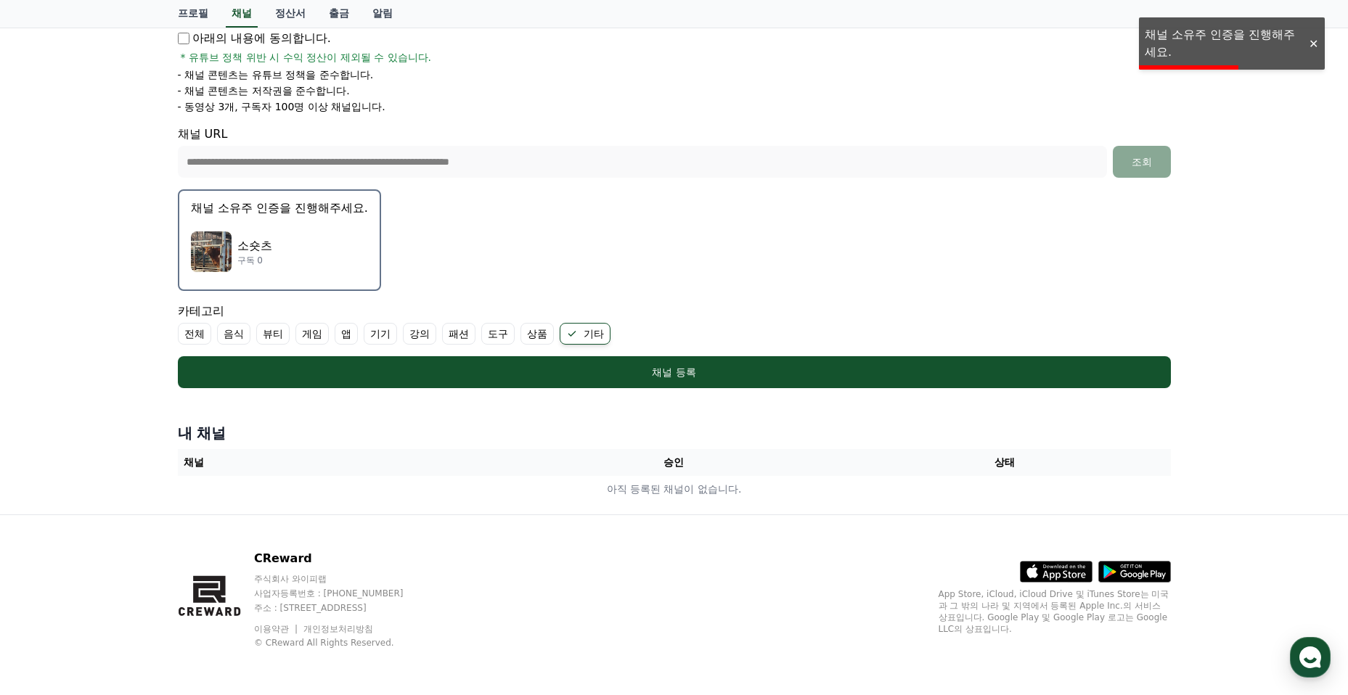
click at [208, 236] on img "button" at bounding box center [211, 252] width 41 height 41
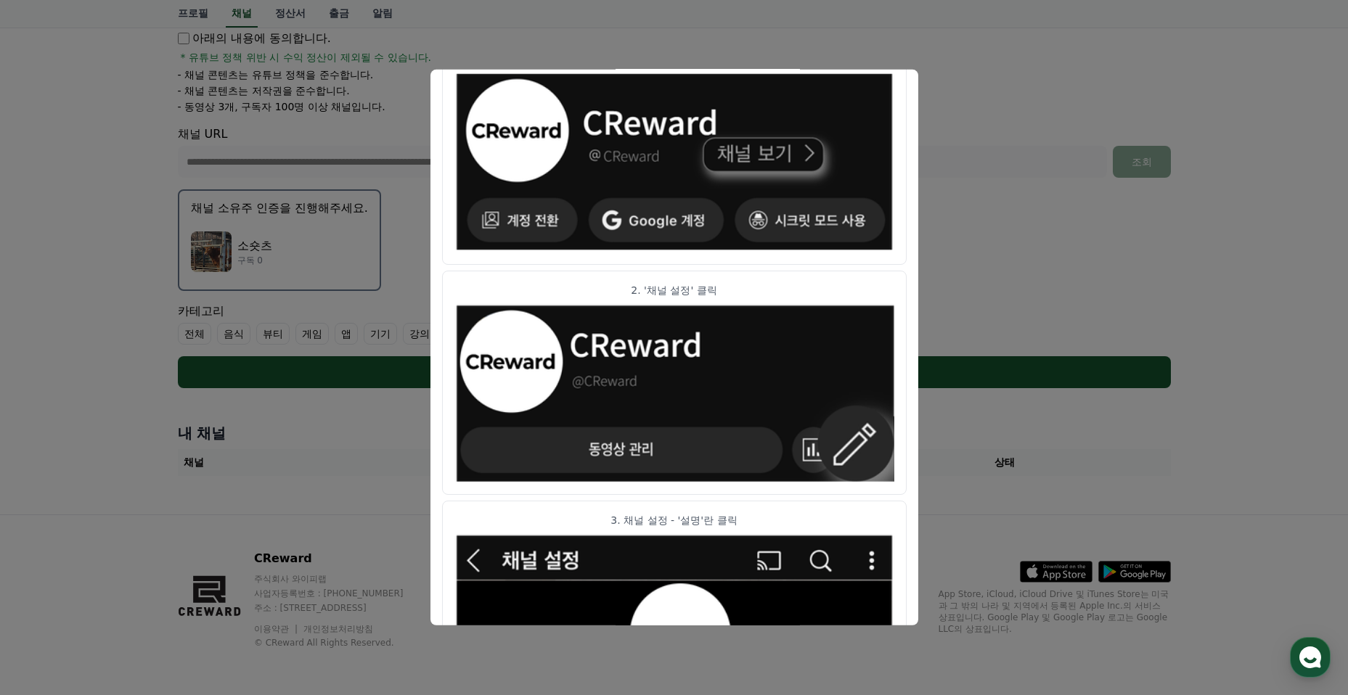
scroll to position [49, 0]
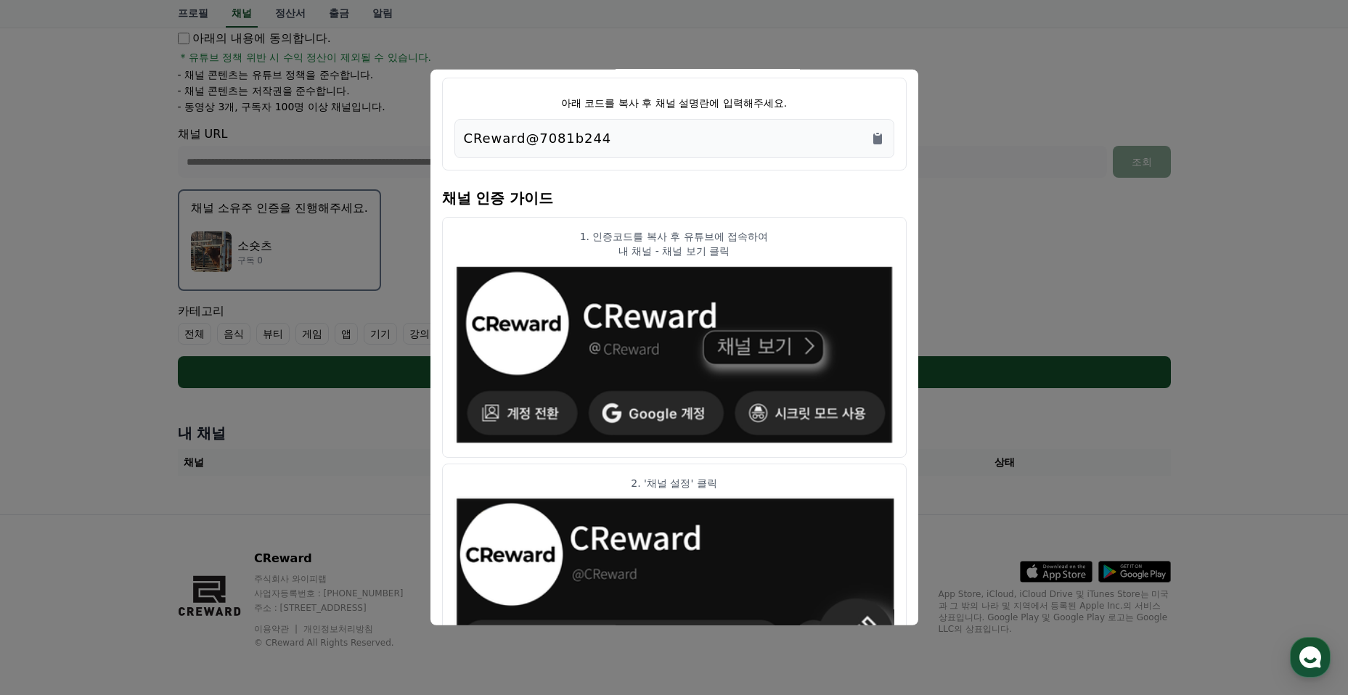
drag, startPoint x: 632, startPoint y: 147, endPoint x: 457, endPoint y: 157, distance: 175.3
click at [457, 157] on div "CReward@7081b244" at bounding box center [674, 138] width 440 height 39
copy p "CReward@7081b244"
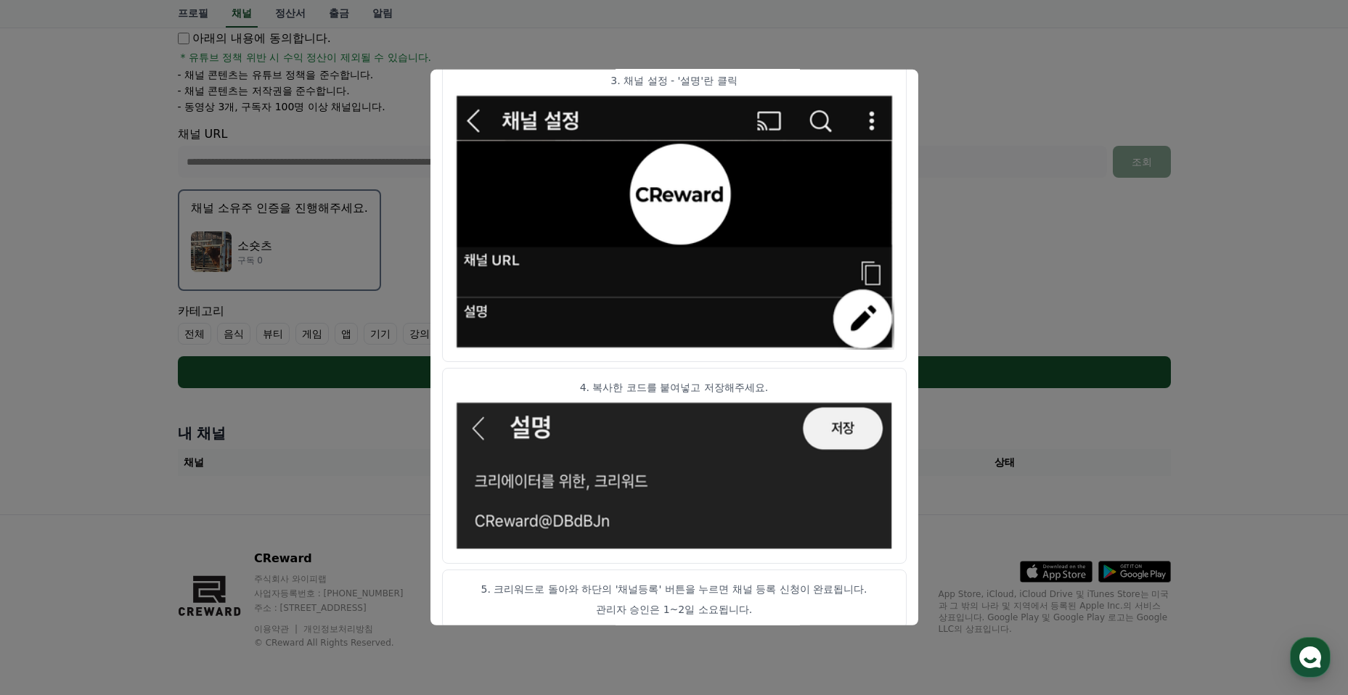
scroll to position [697, 0]
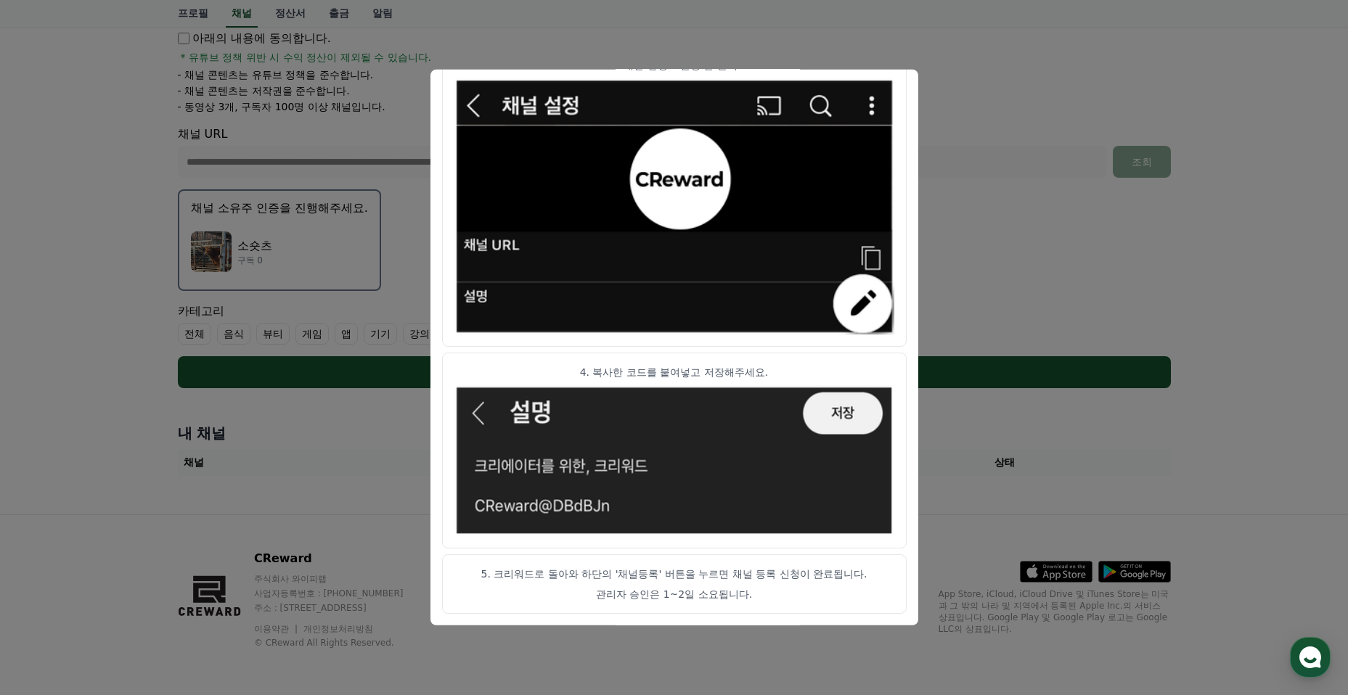
click at [1158, 304] on button "close modal" at bounding box center [674, 347] width 1348 height 695
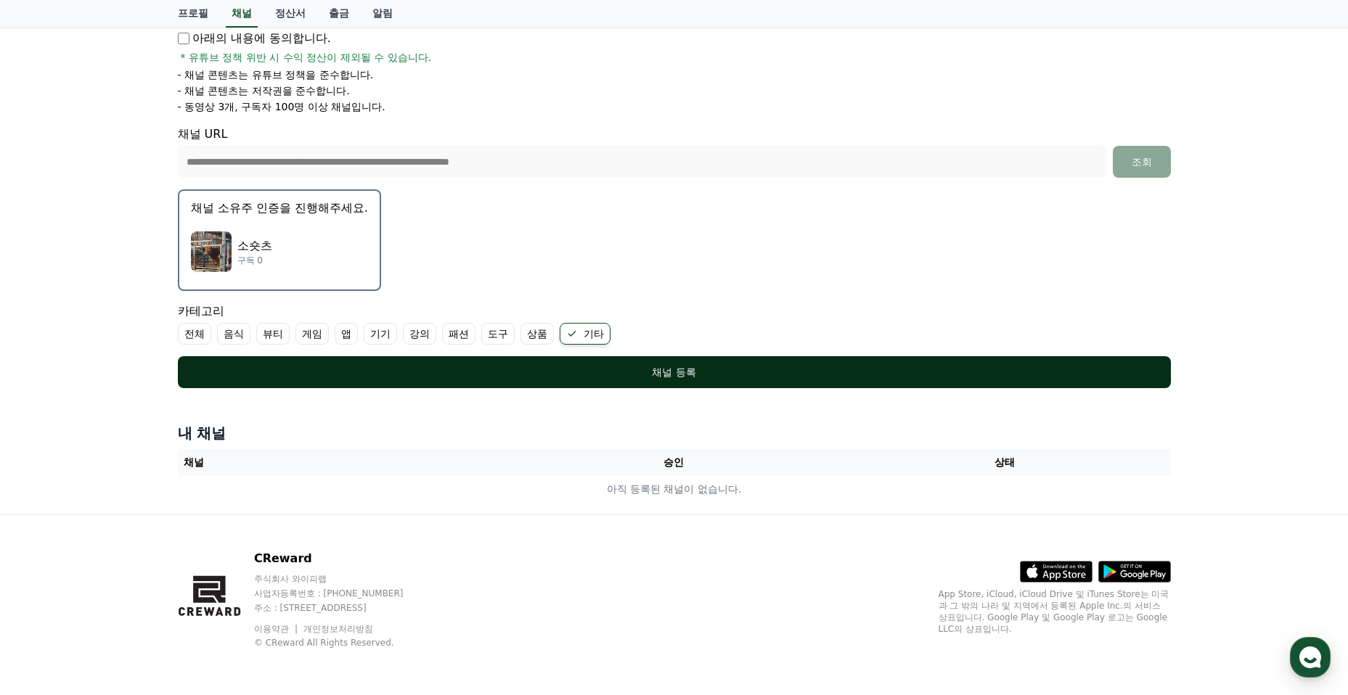
click at [801, 364] on button "채널 등록" at bounding box center [674, 372] width 993 height 32
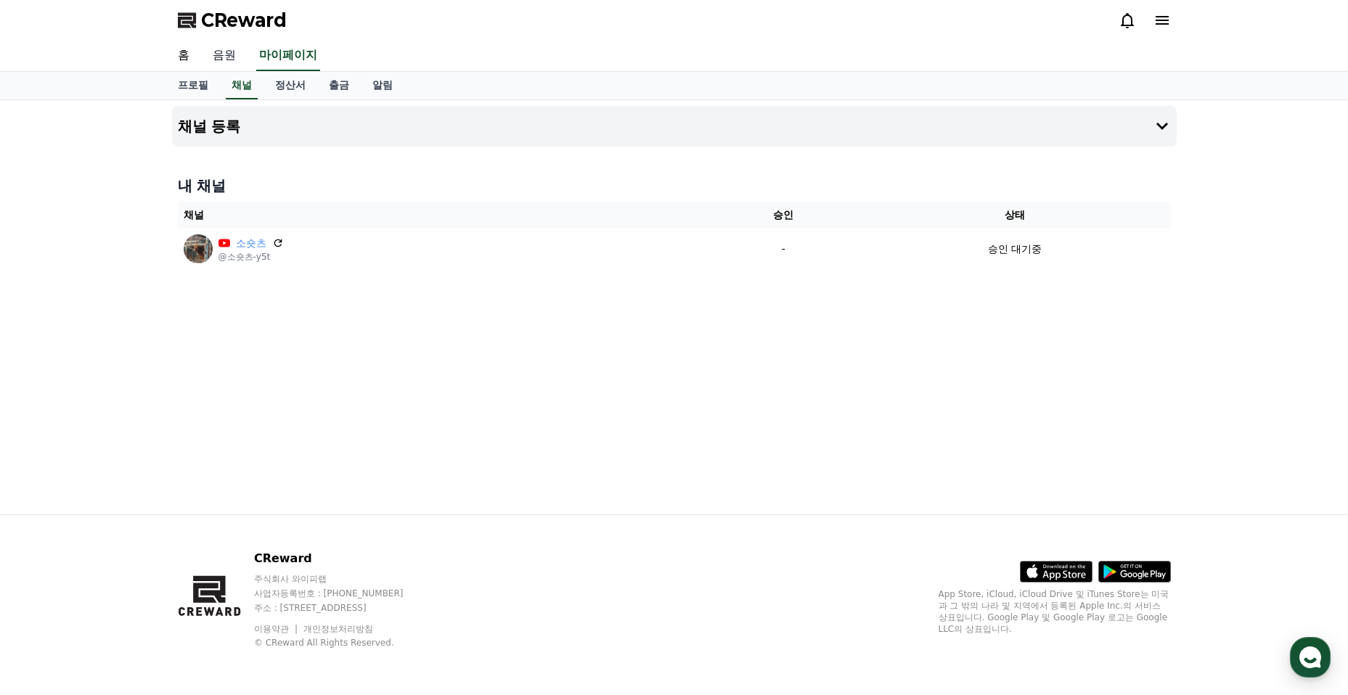
click at [218, 62] on link "음원" at bounding box center [224, 56] width 46 height 30
